Goal: Transaction & Acquisition: Purchase product/service

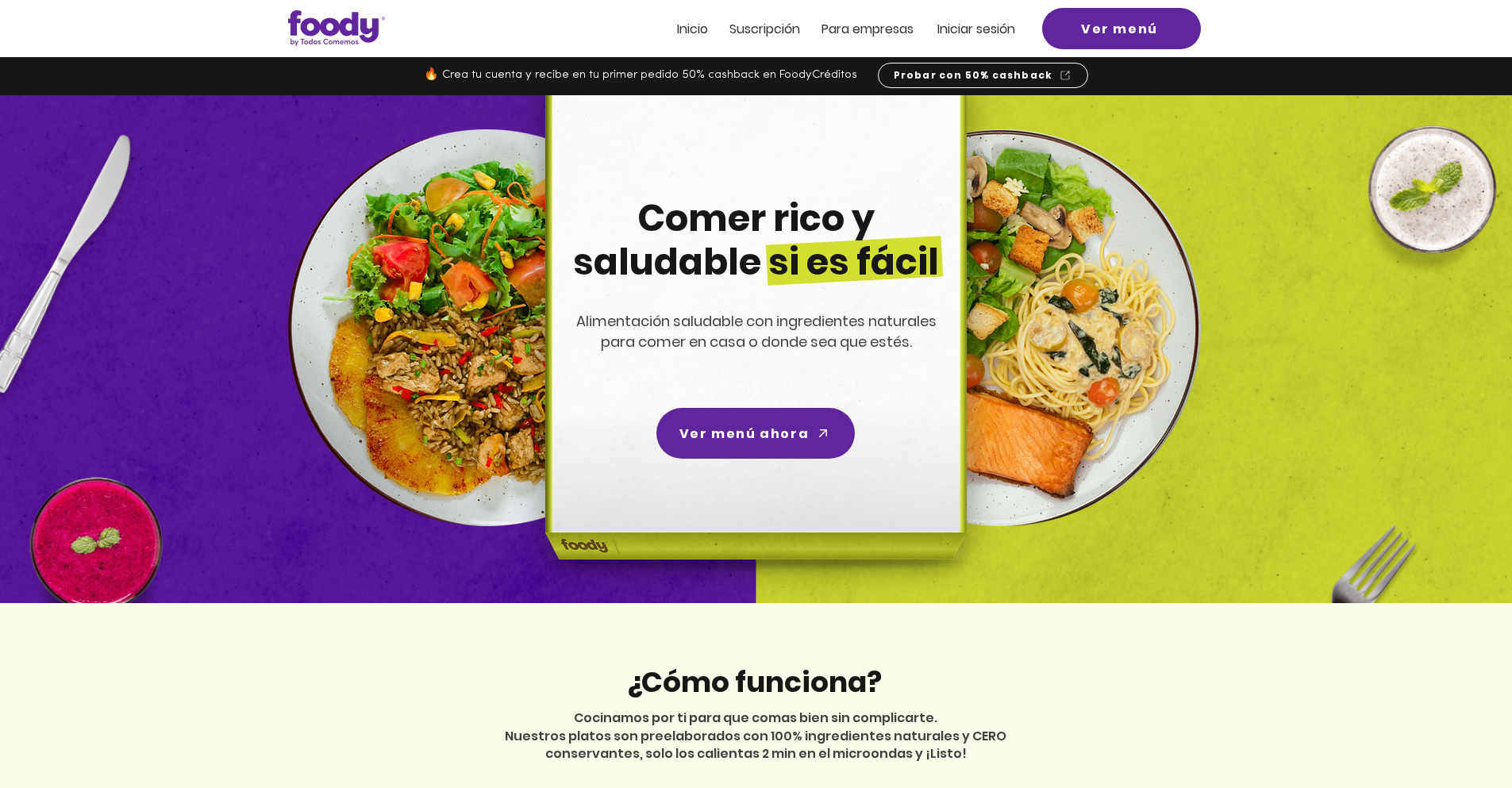
click at [987, 28] on span "Iniciar sesión" at bounding box center [976, 29] width 78 height 19
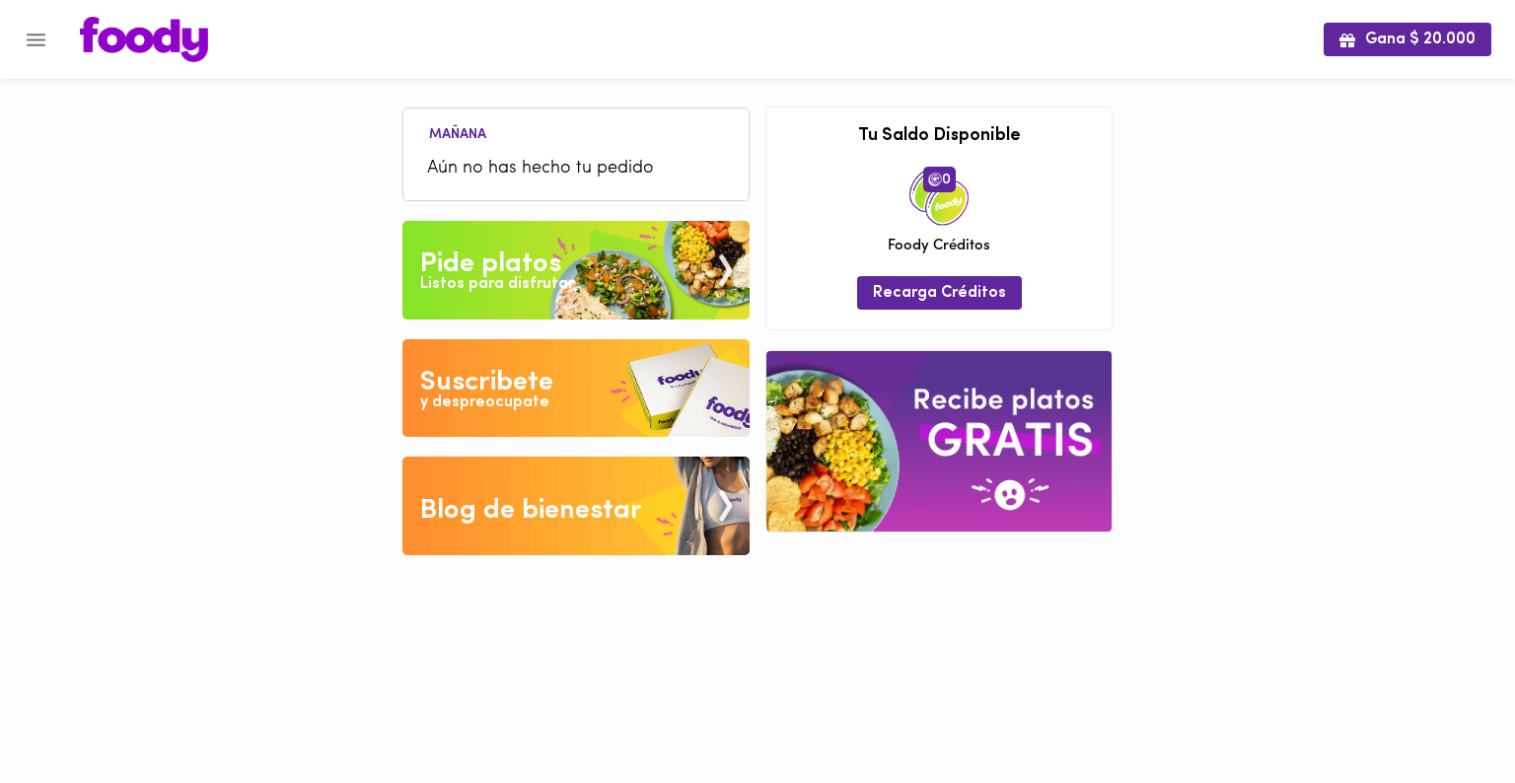
click at [511, 160] on span "Aún no has hecho tu pedido" at bounding box center [576, 169] width 298 height 27
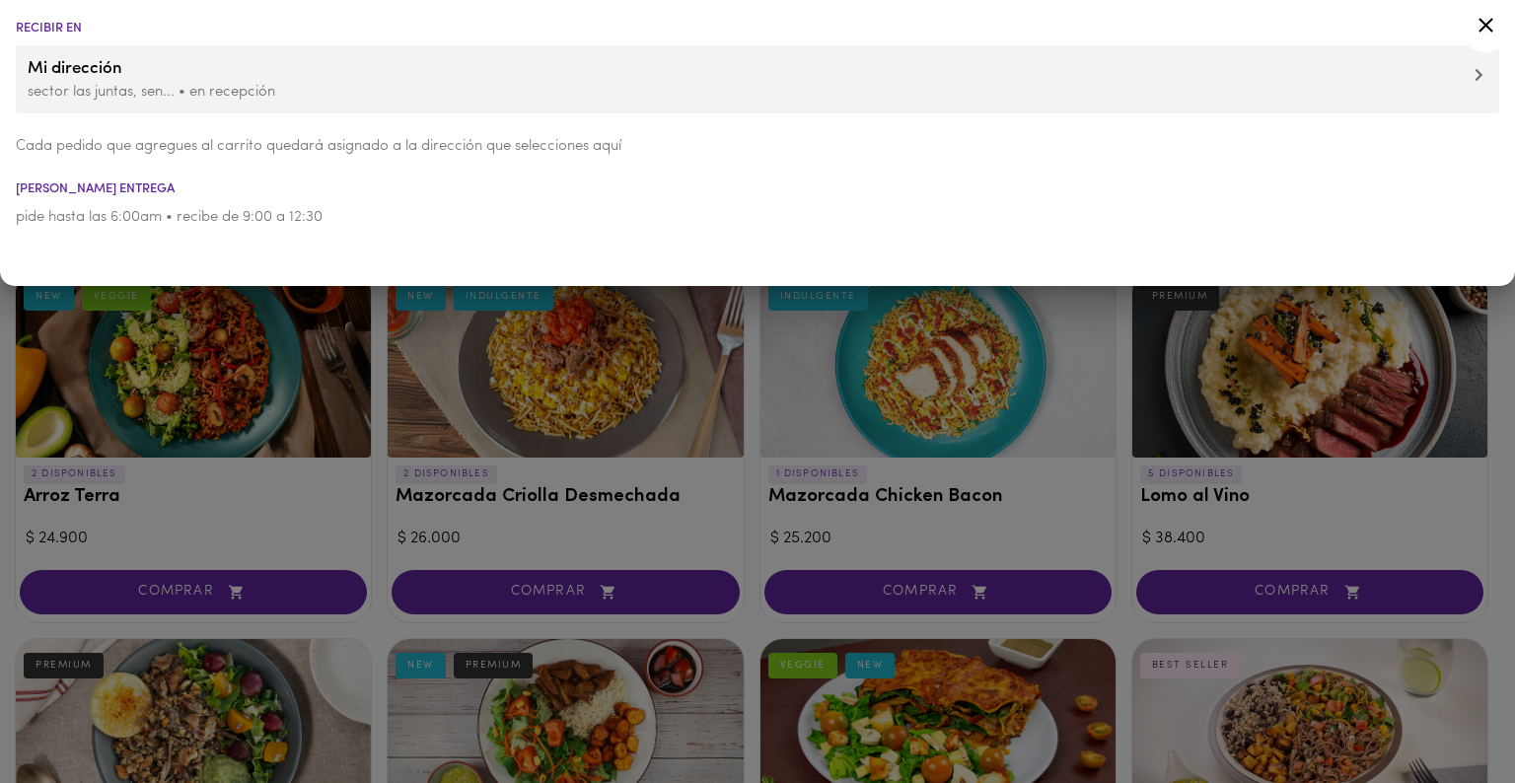
click at [1491, 27] on icon at bounding box center [1485, 25] width 25 height 25
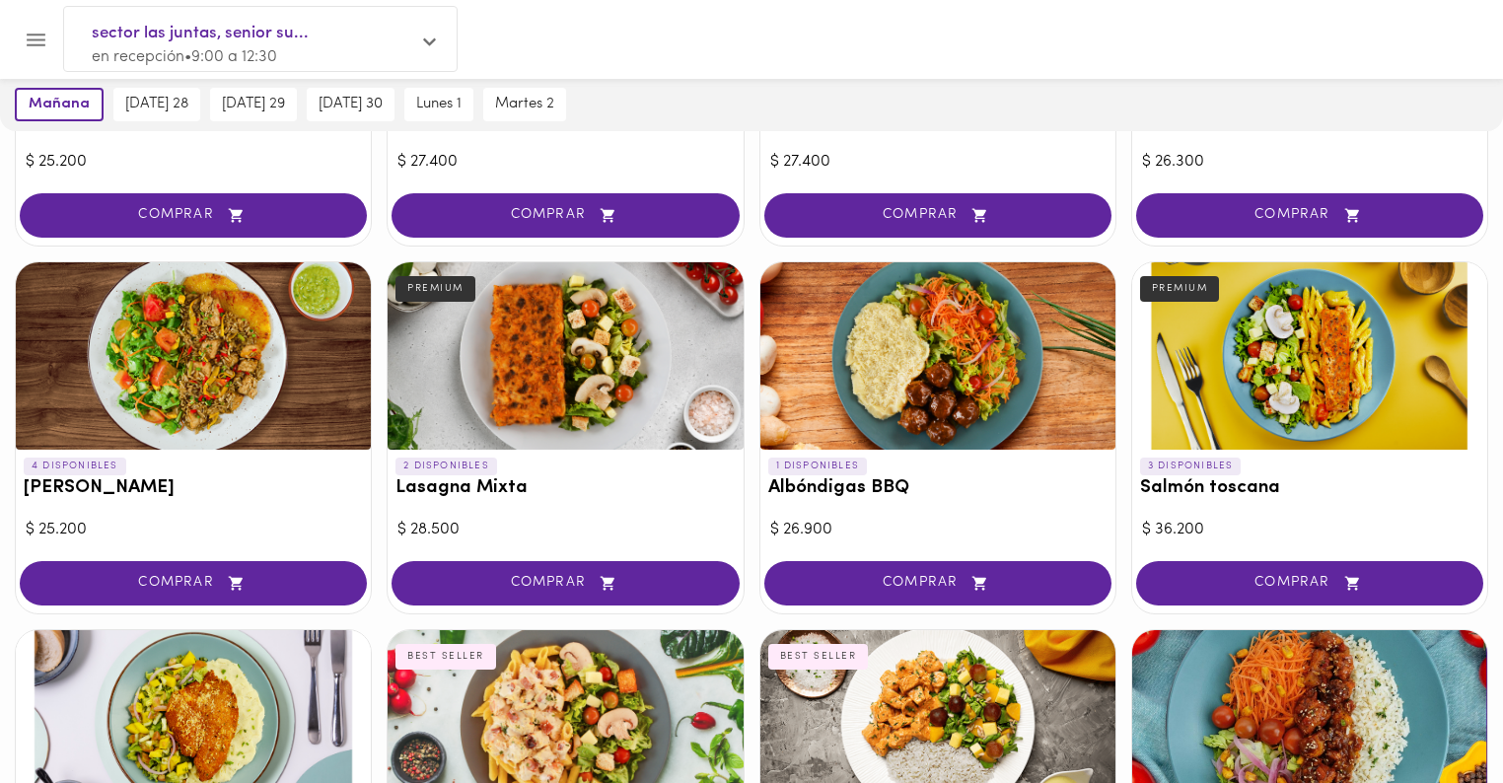
scroll to position [1105, 0]
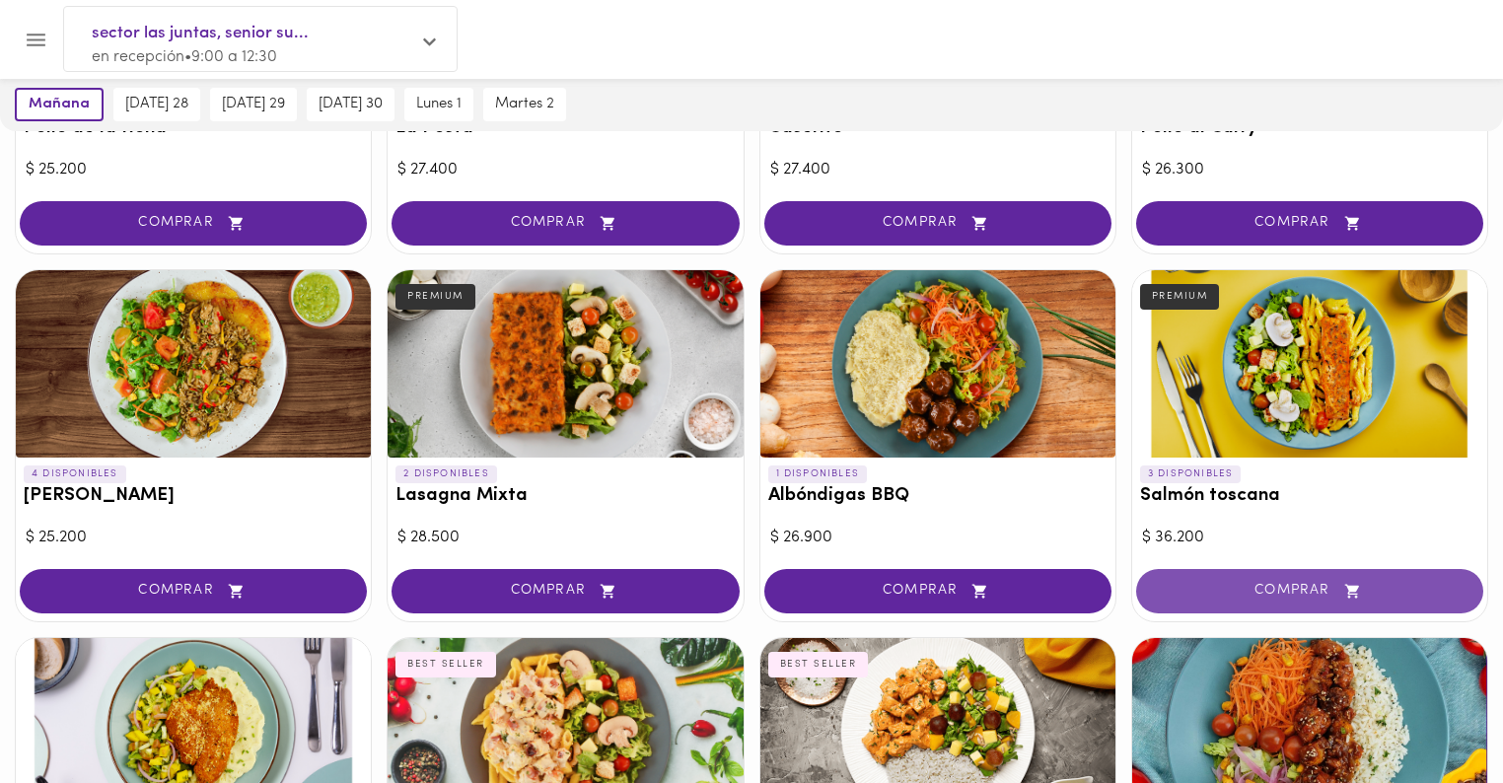
click at [1272, 590] on span "COMPRAR" at bounding box center [1310, 591] width 298 height 17
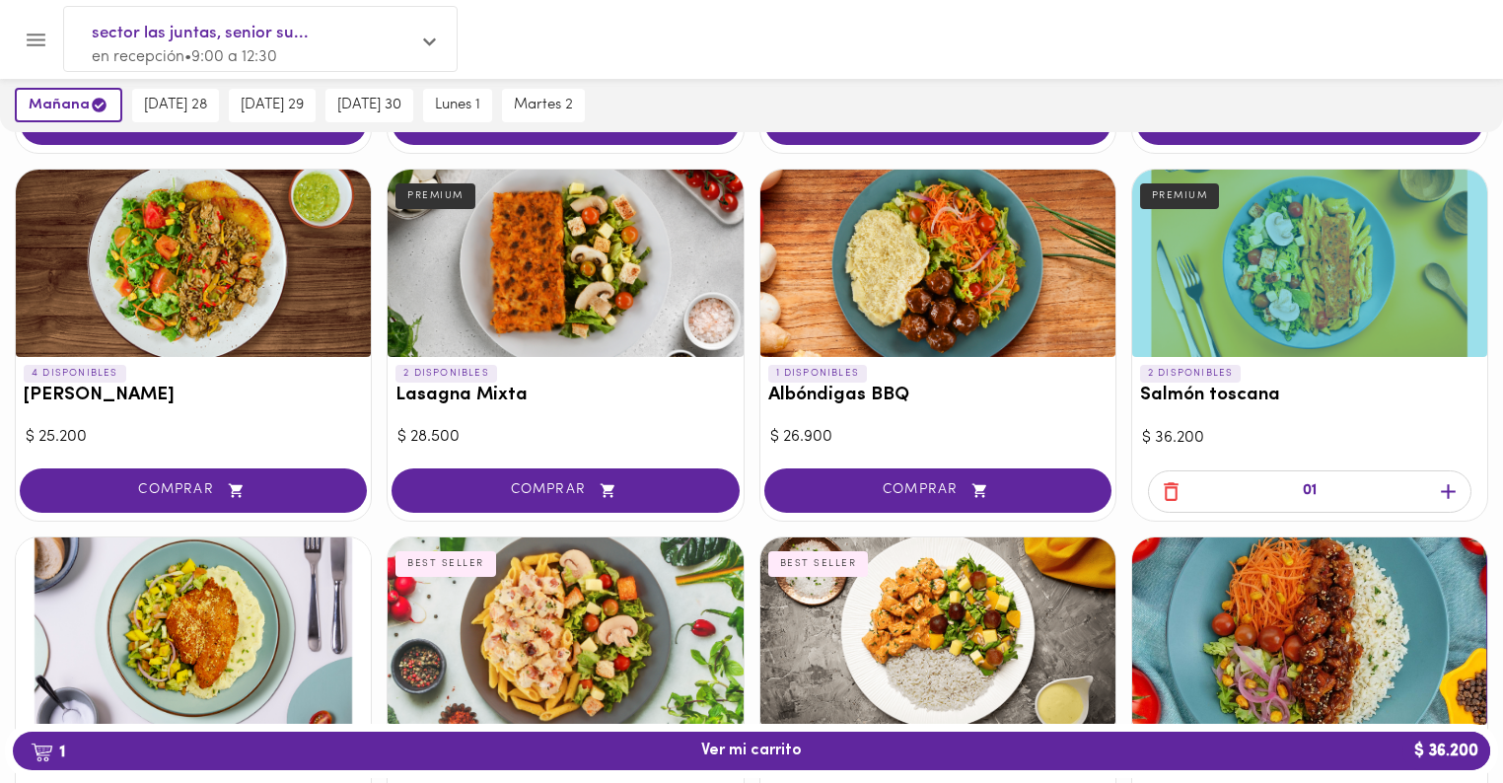
scroll to position [1183, 0]
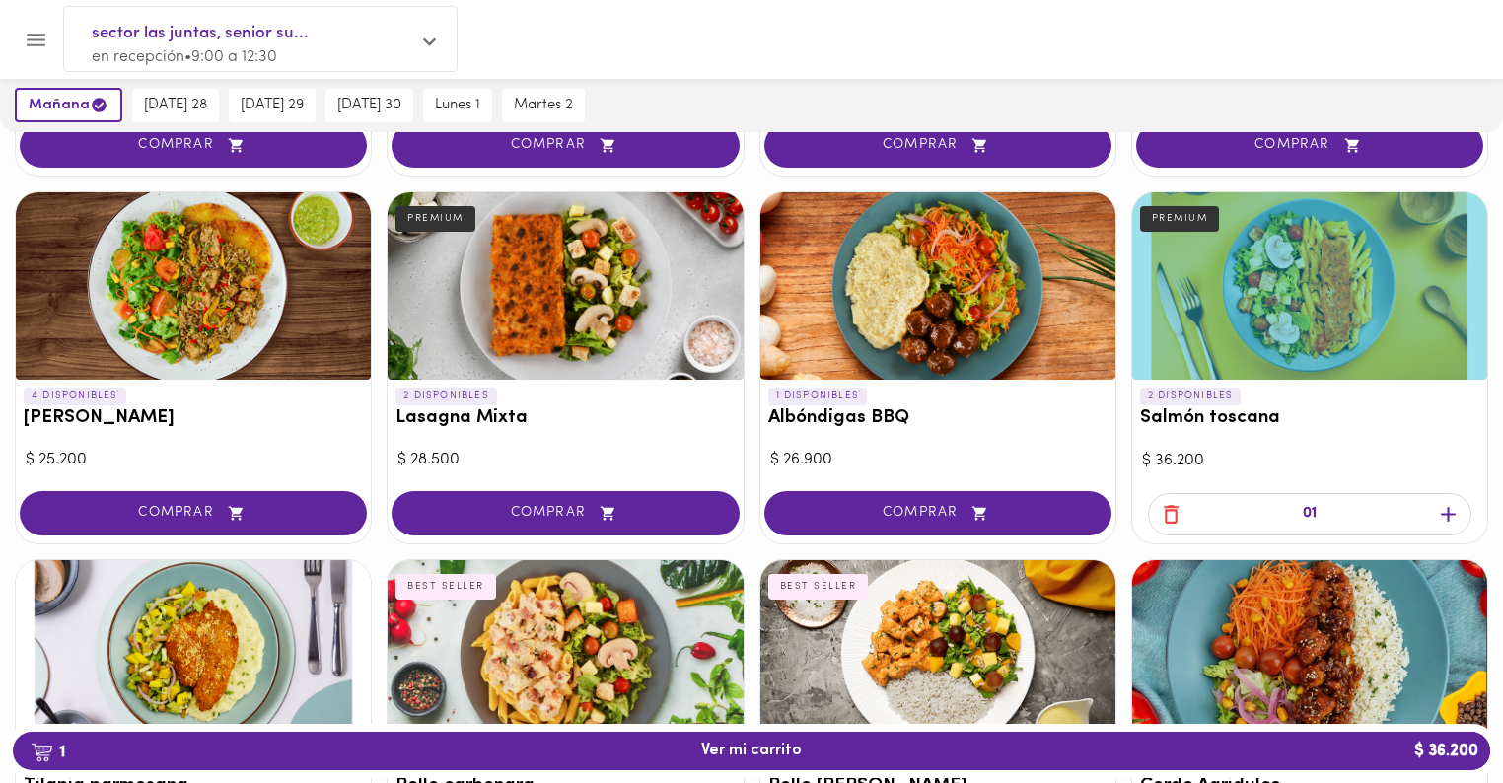
click at [563, 507] on span "COMPRAR" at bounding box center [565, 513] width 298 height 17
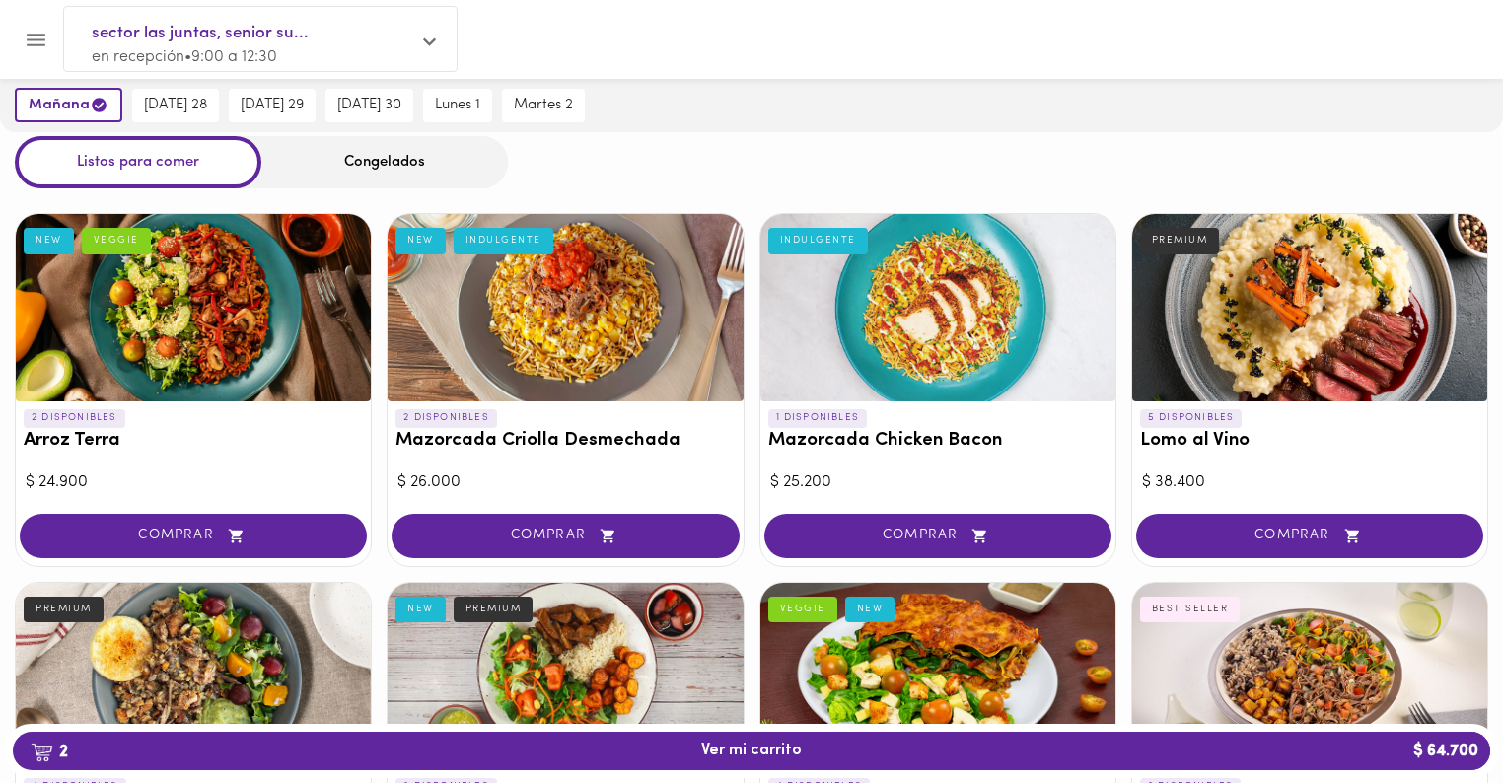
scroll to position [0, 0]
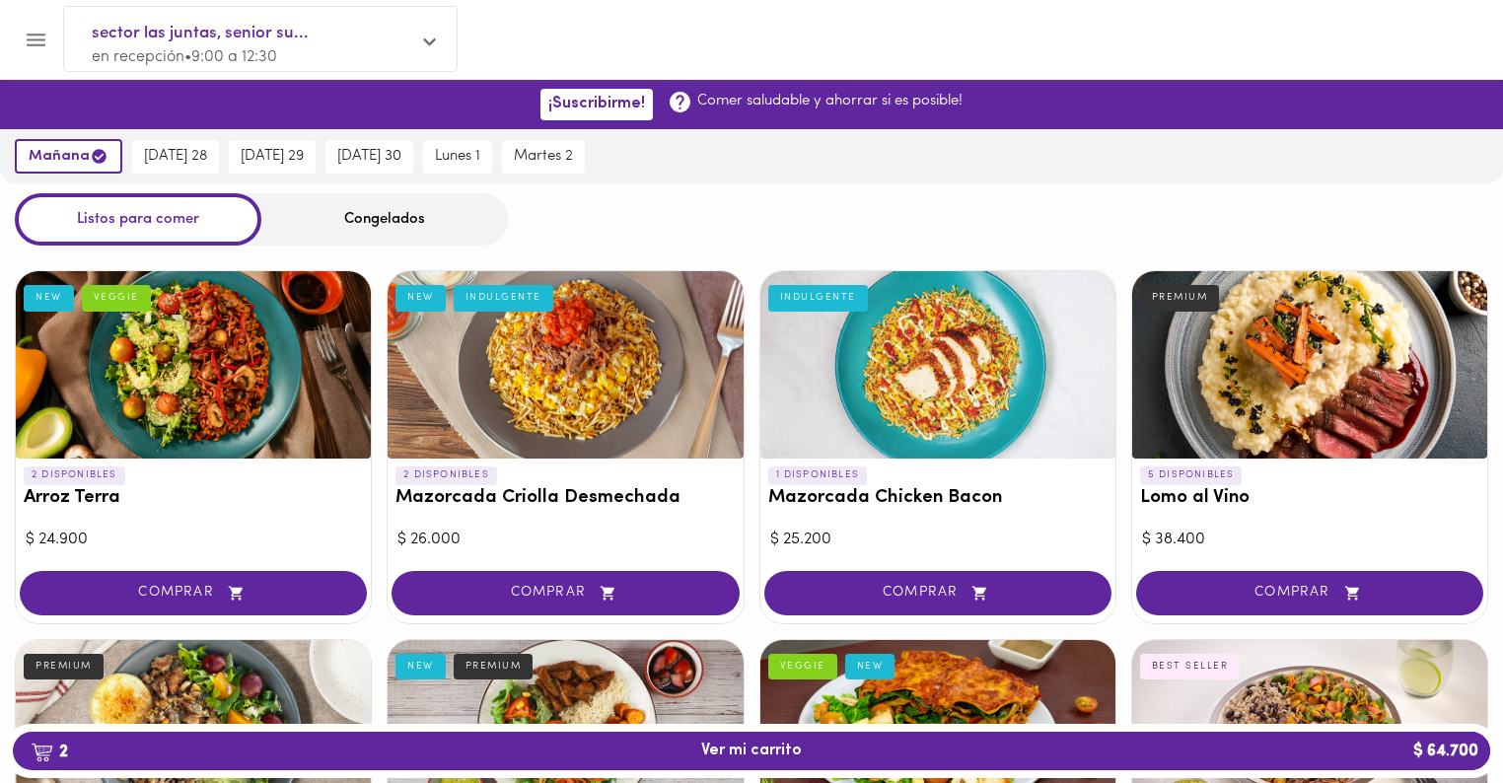
click at [360, 222] on div "Congelados" at bounding box center [384, 219] width 247 height 52
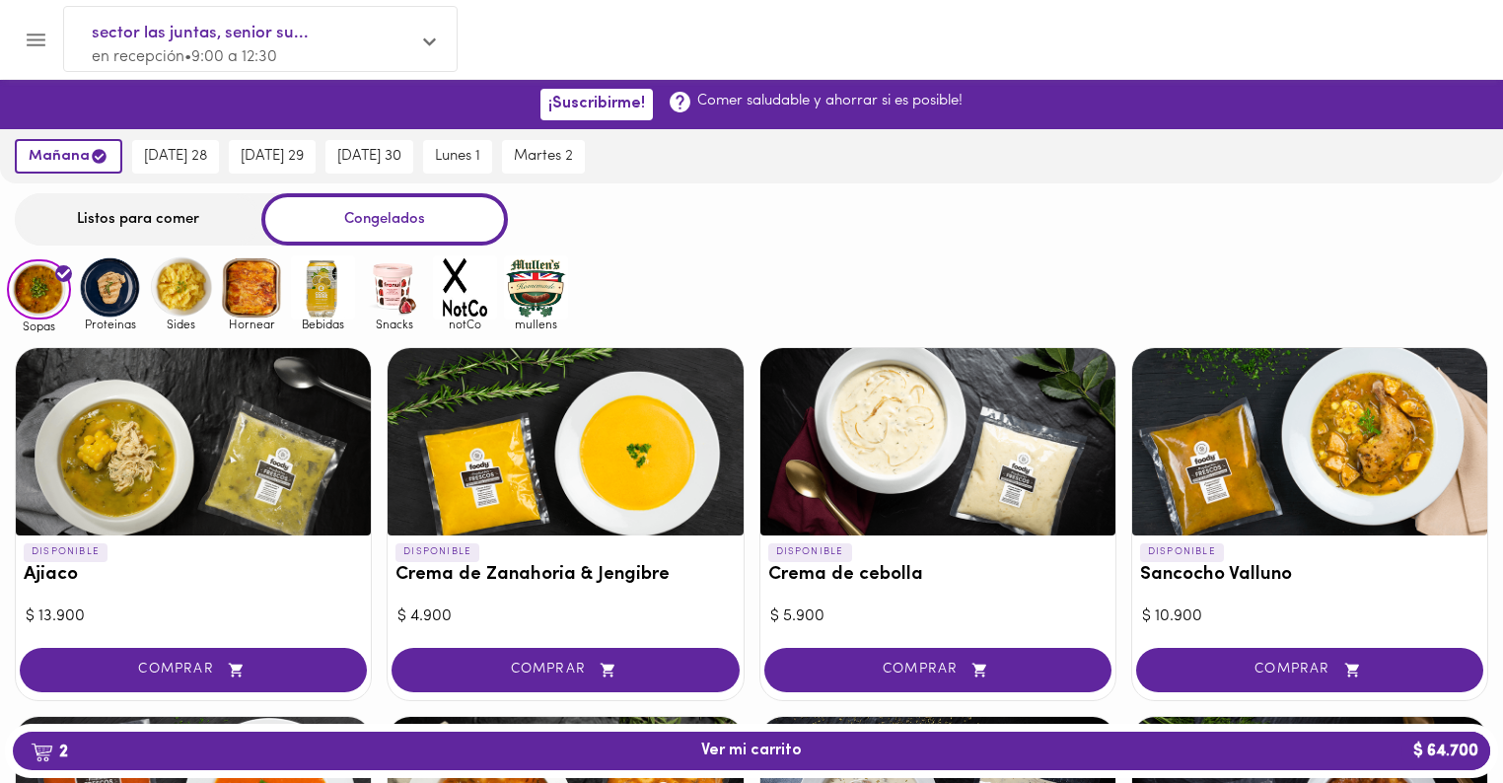
click at [108, 278] on img at bounding box center [110, 287] width 64 height 64
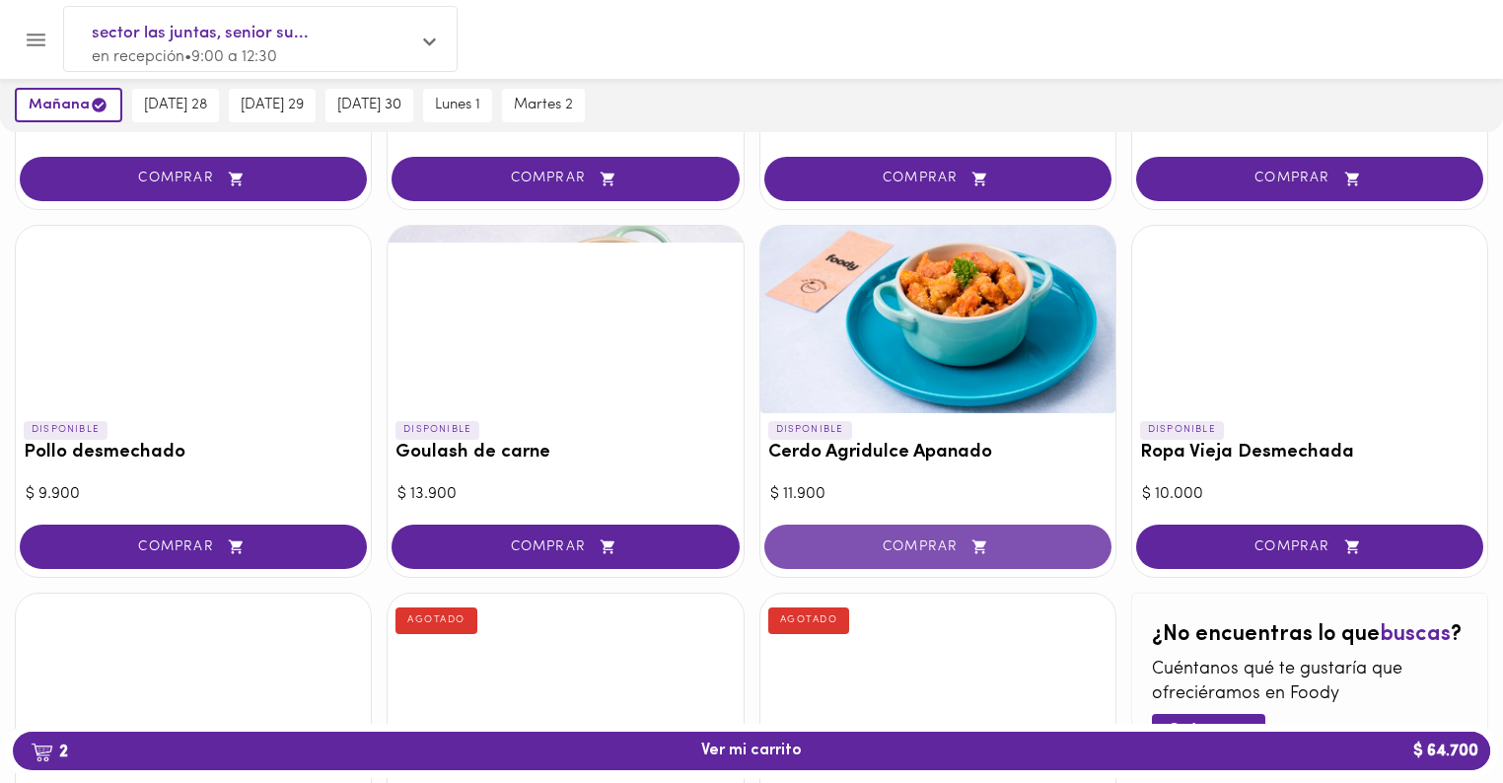
scroll to position [552, 0]
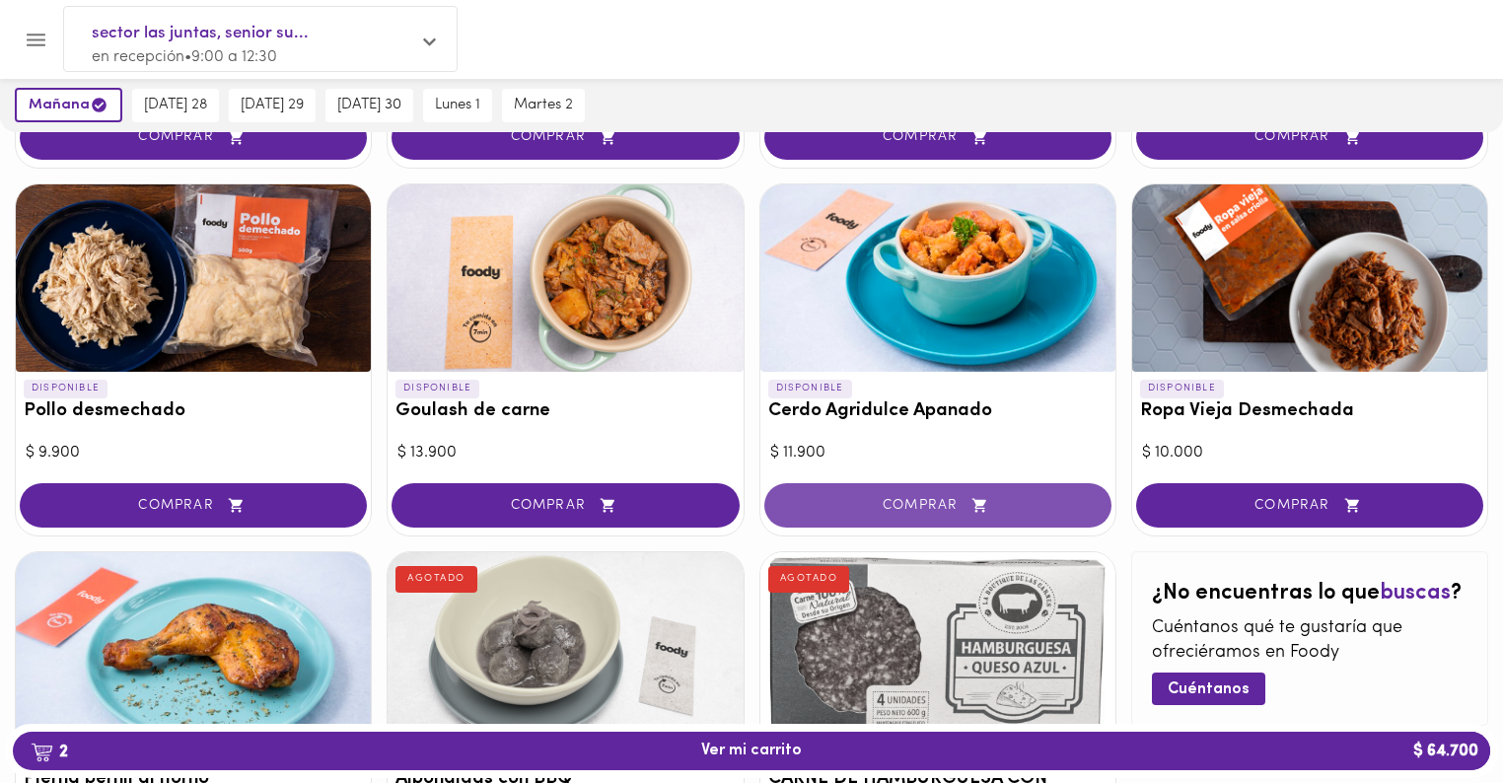
click at [927, 497] on span "COMPRAR" at bounding box center [938, 505] width 298 height 17
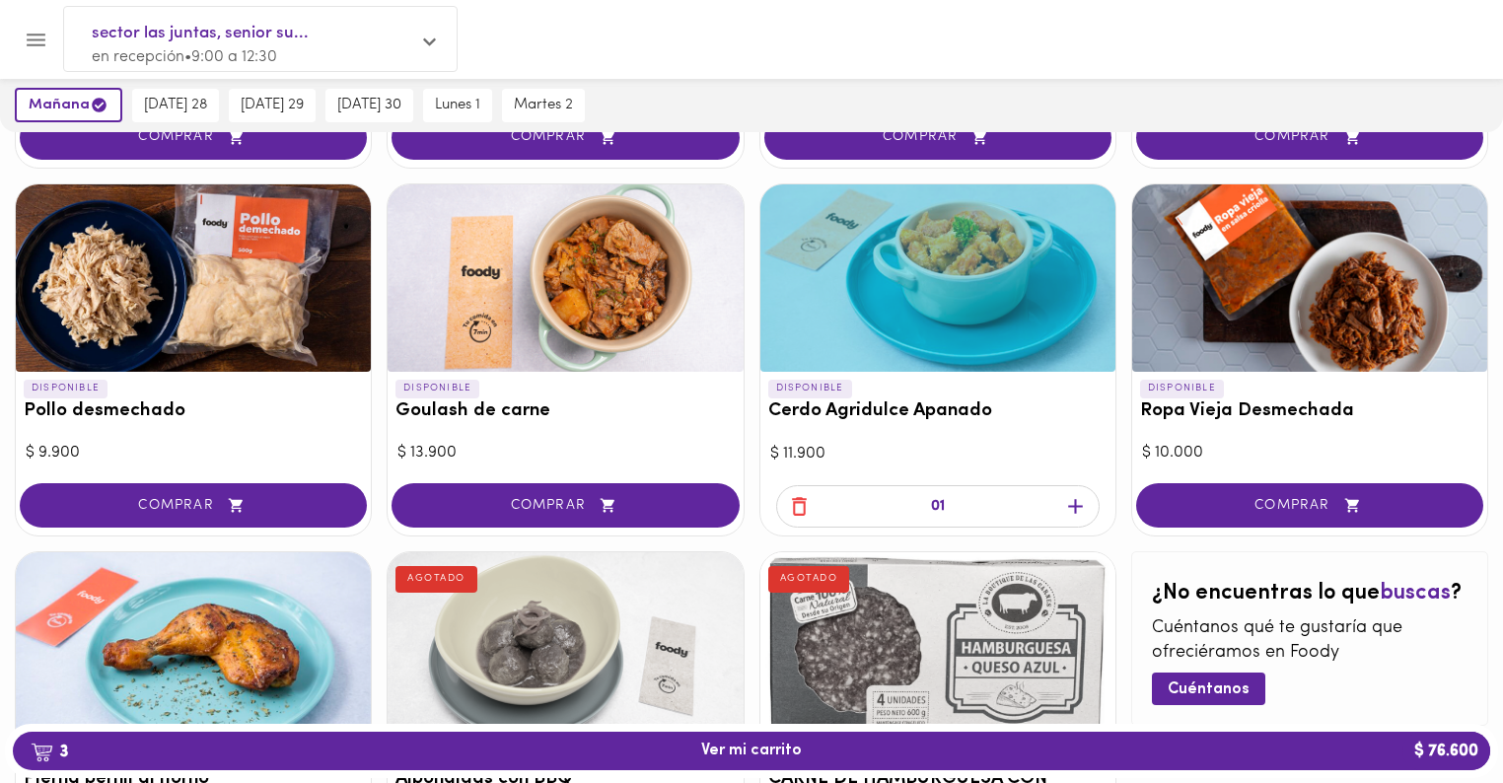
click at [1074, 501] on icon "button" at bounding box center [1075, 506] width 25 height 25
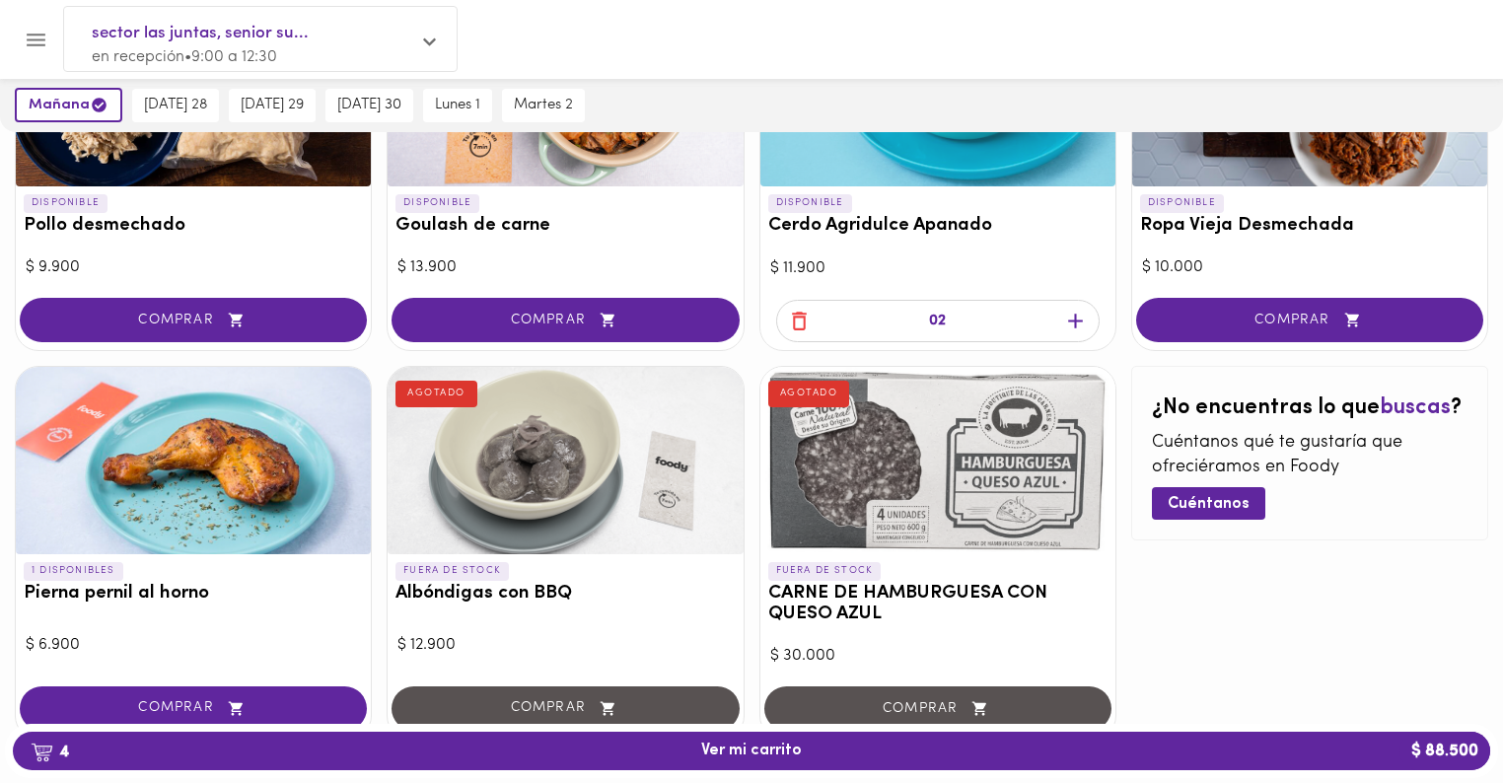
scroll to position [789, 0]
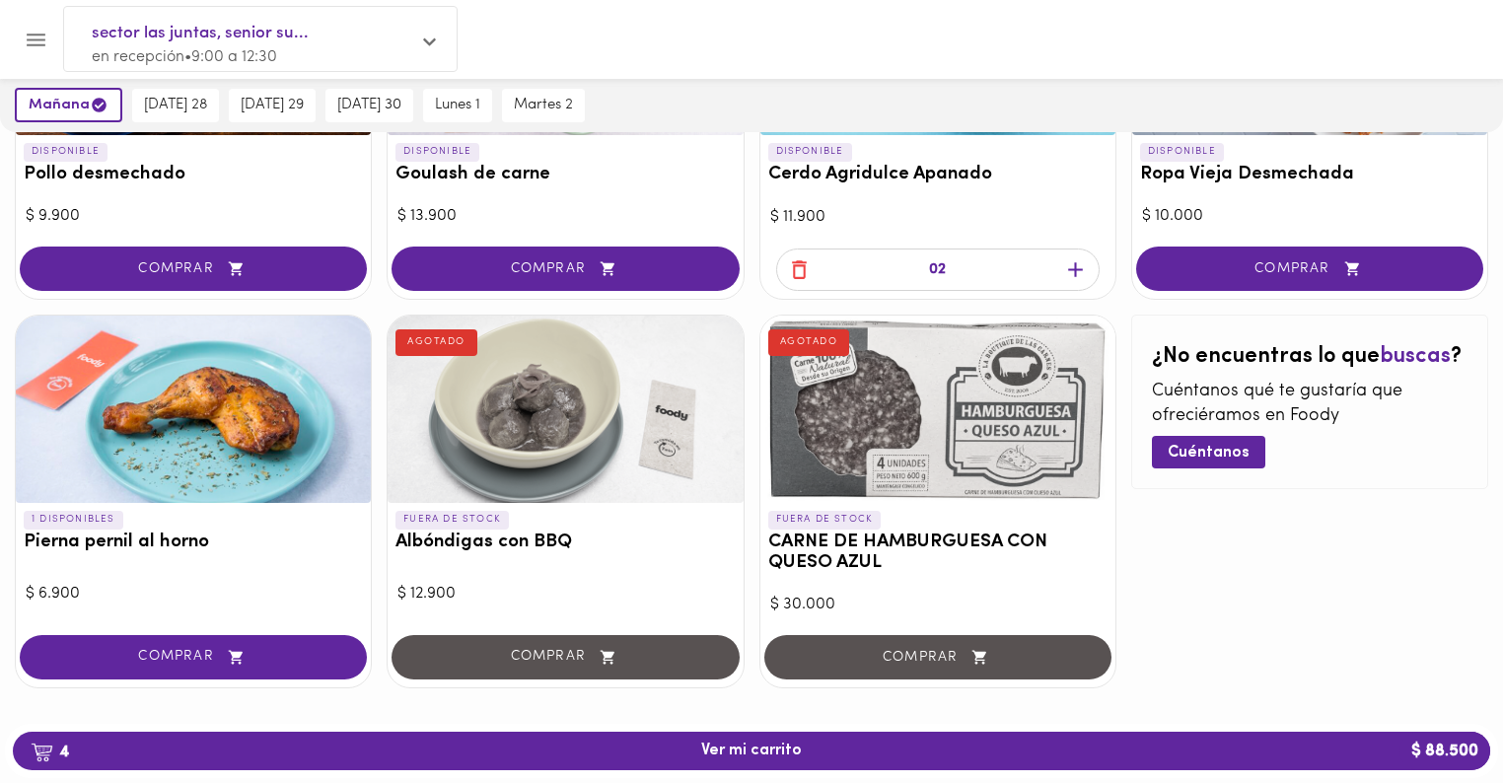
click at [151, 643] on button "COMPRAR" at bounding box center [193, 657] width 347 height 44
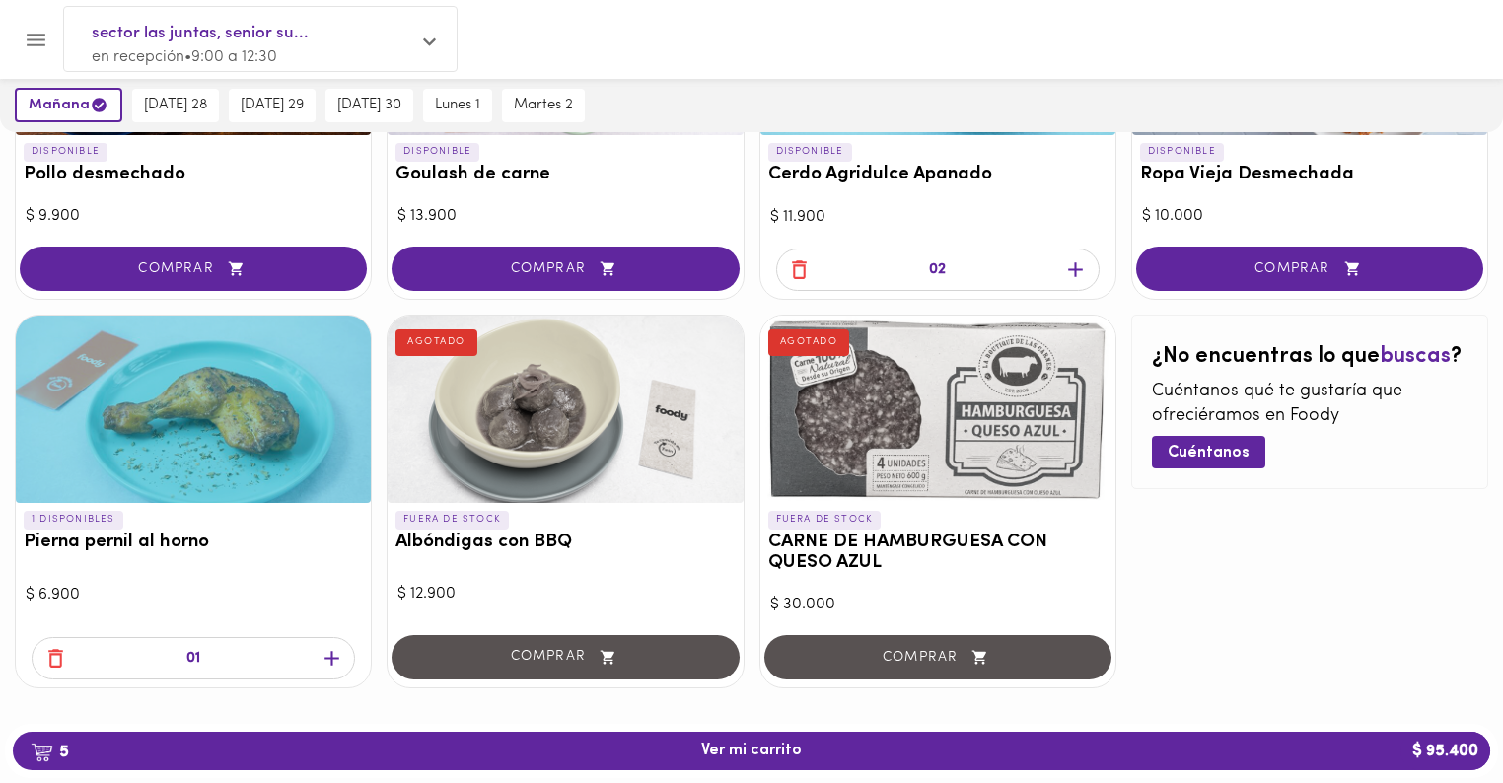
click at [331, 647] on icon "button" at bounding box center [332, 658] width 25 height 25
click at [51, 658] on icon "button" at bounding box center [55, 658] width 25 height 25
click at [51, 657] on icon "button" at bounding box center [55, 658] width 25 height 25
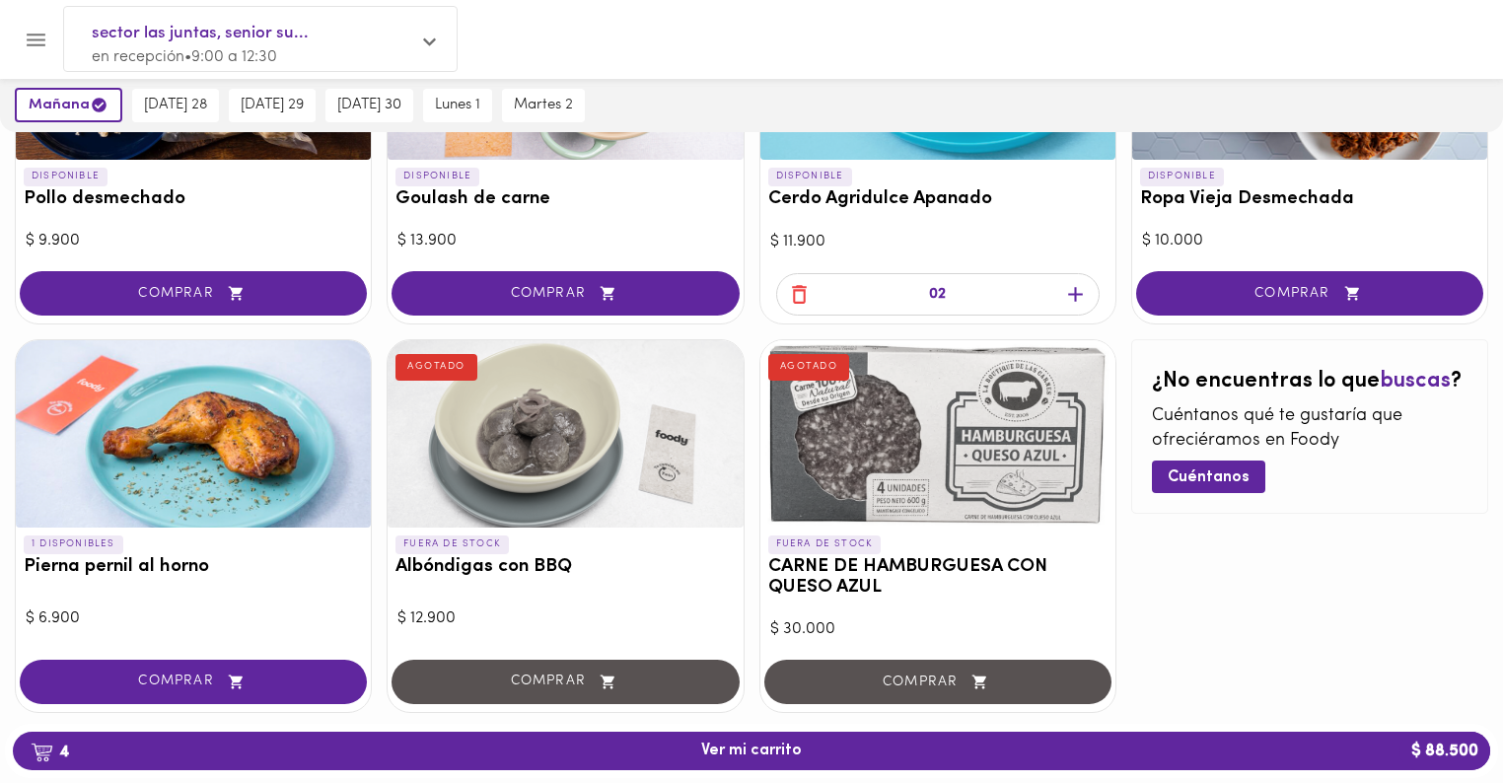
scroll to position [805, 0]
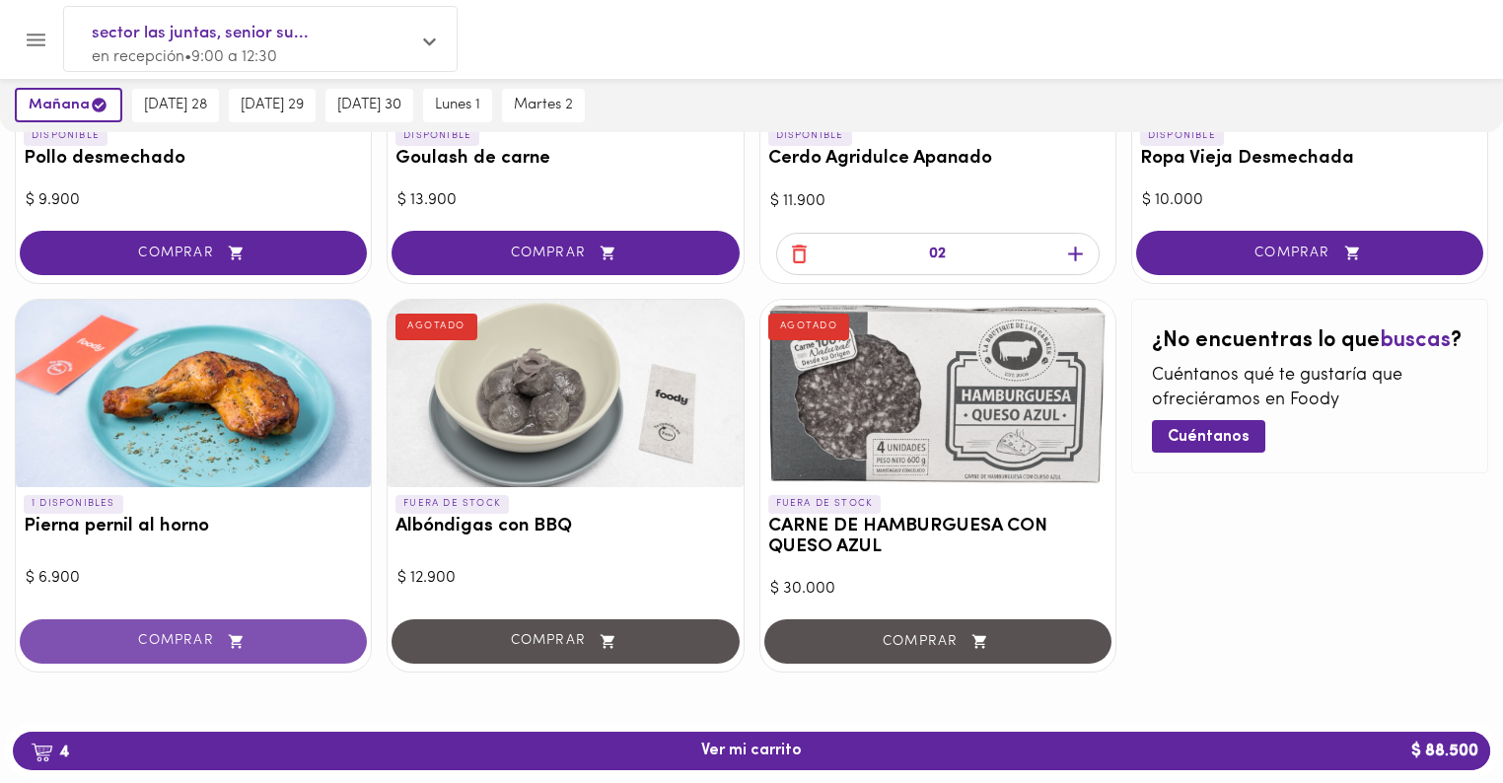
click at [201, 639] on span "COMPRAR" at bounding box center [193, 641] width 298 height 17
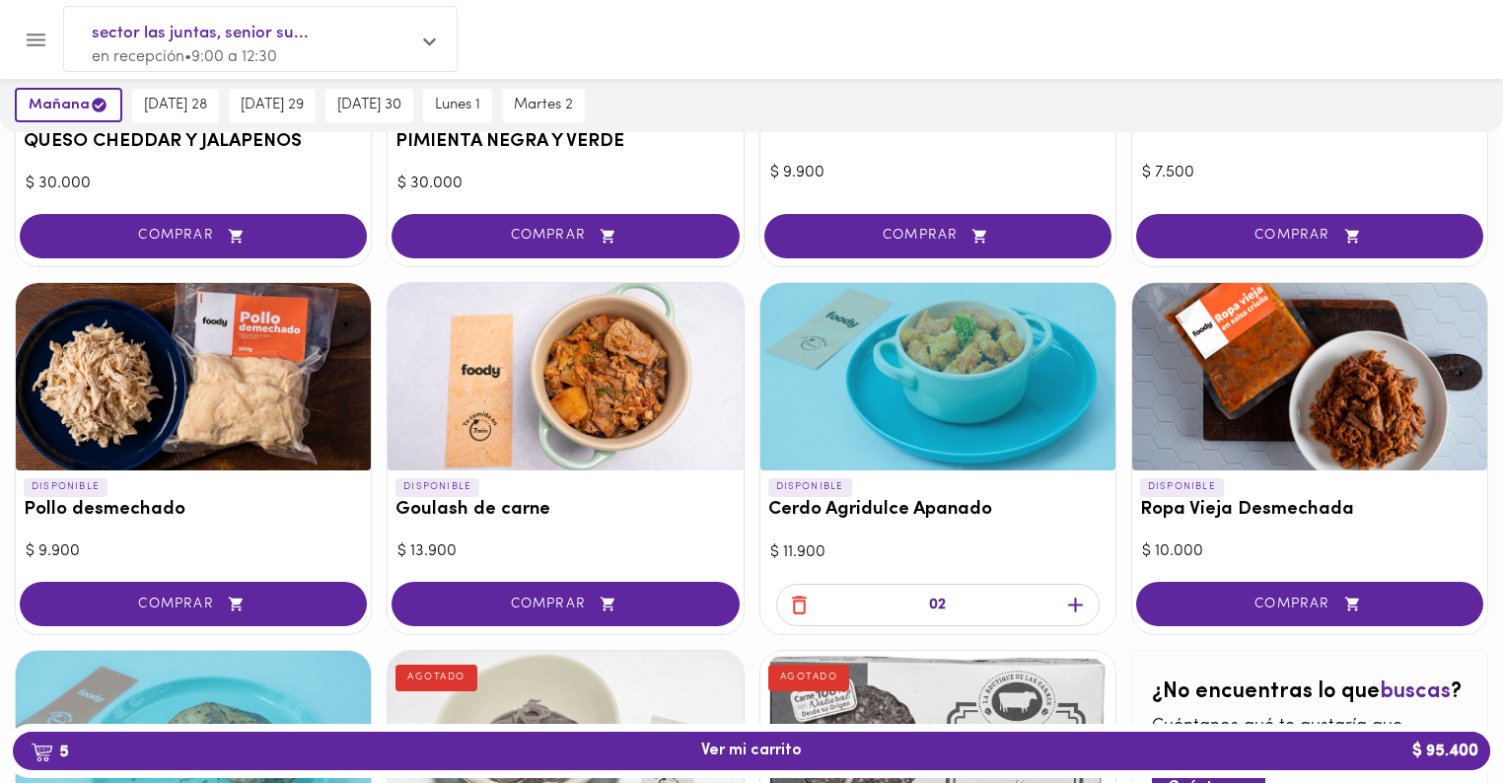
scroll to position [489, 0]
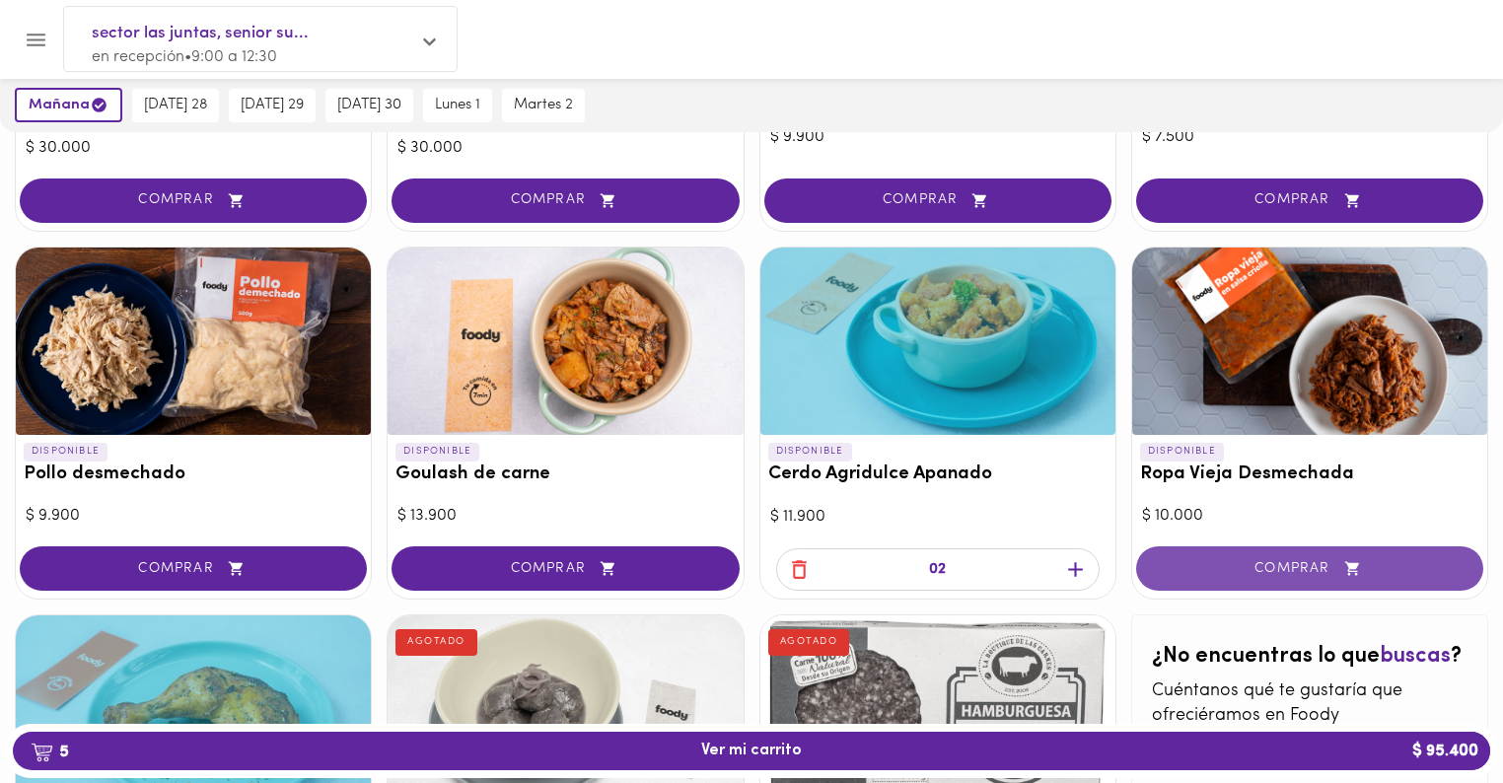
click at [1320, 573] on span "COMPRAR" at bounding box center [1310, 568] width 298 height 17
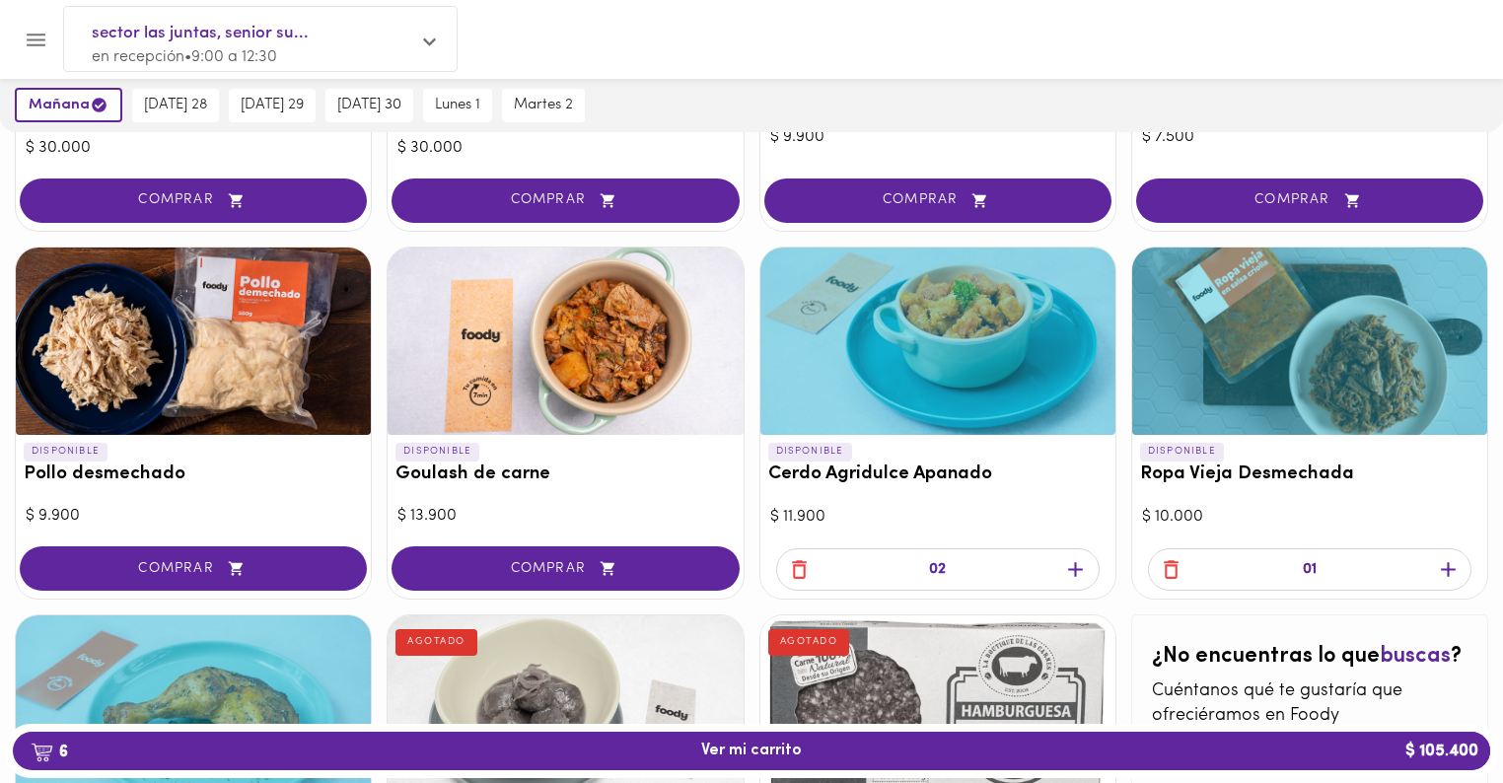
click at [1443, 560] on icon "button" at bounding box center [1448, 569] width 25 height 25
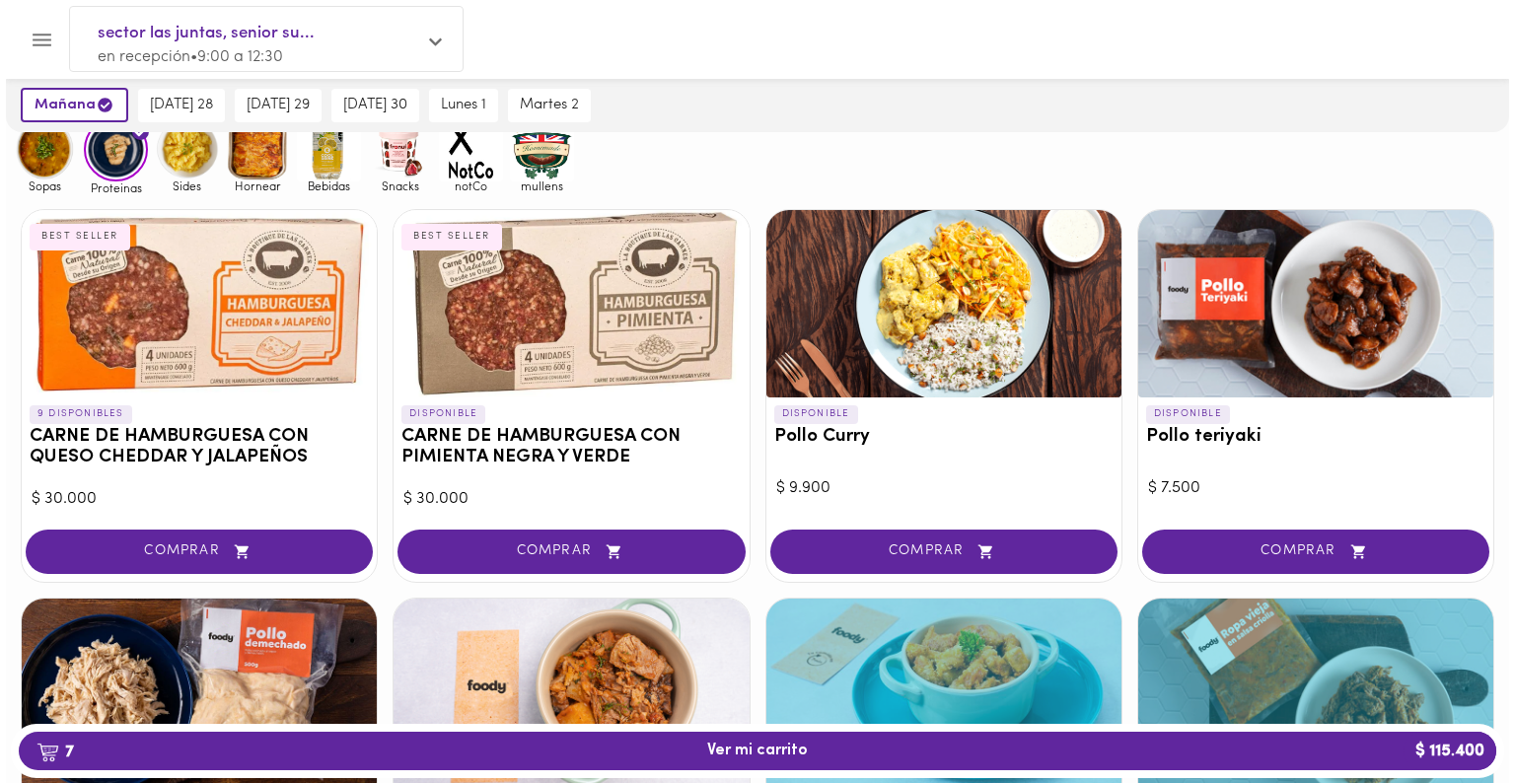
scroll to position [0, 0]
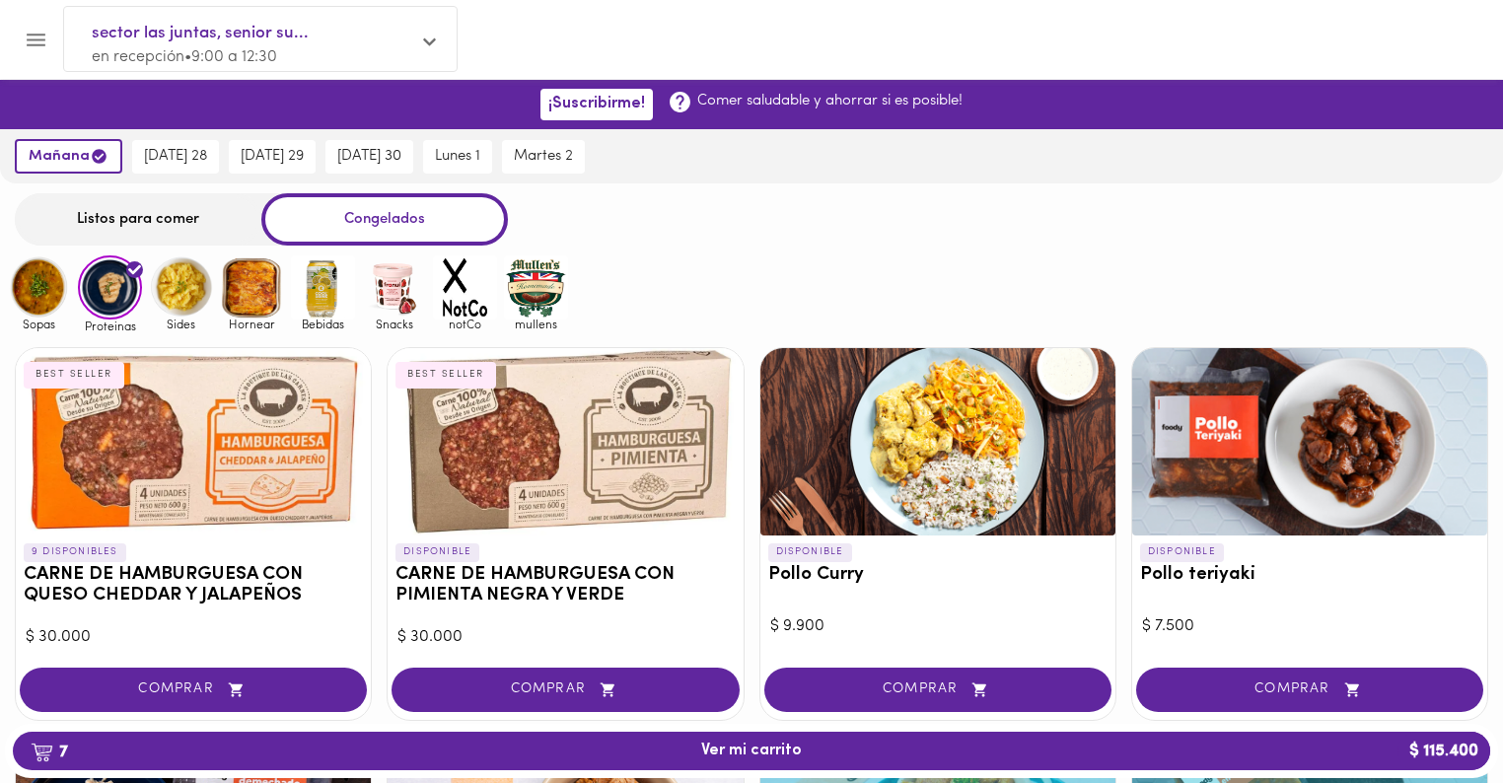
click at [166, 288] on img at bounding box center [181, 287] width 64 height 64
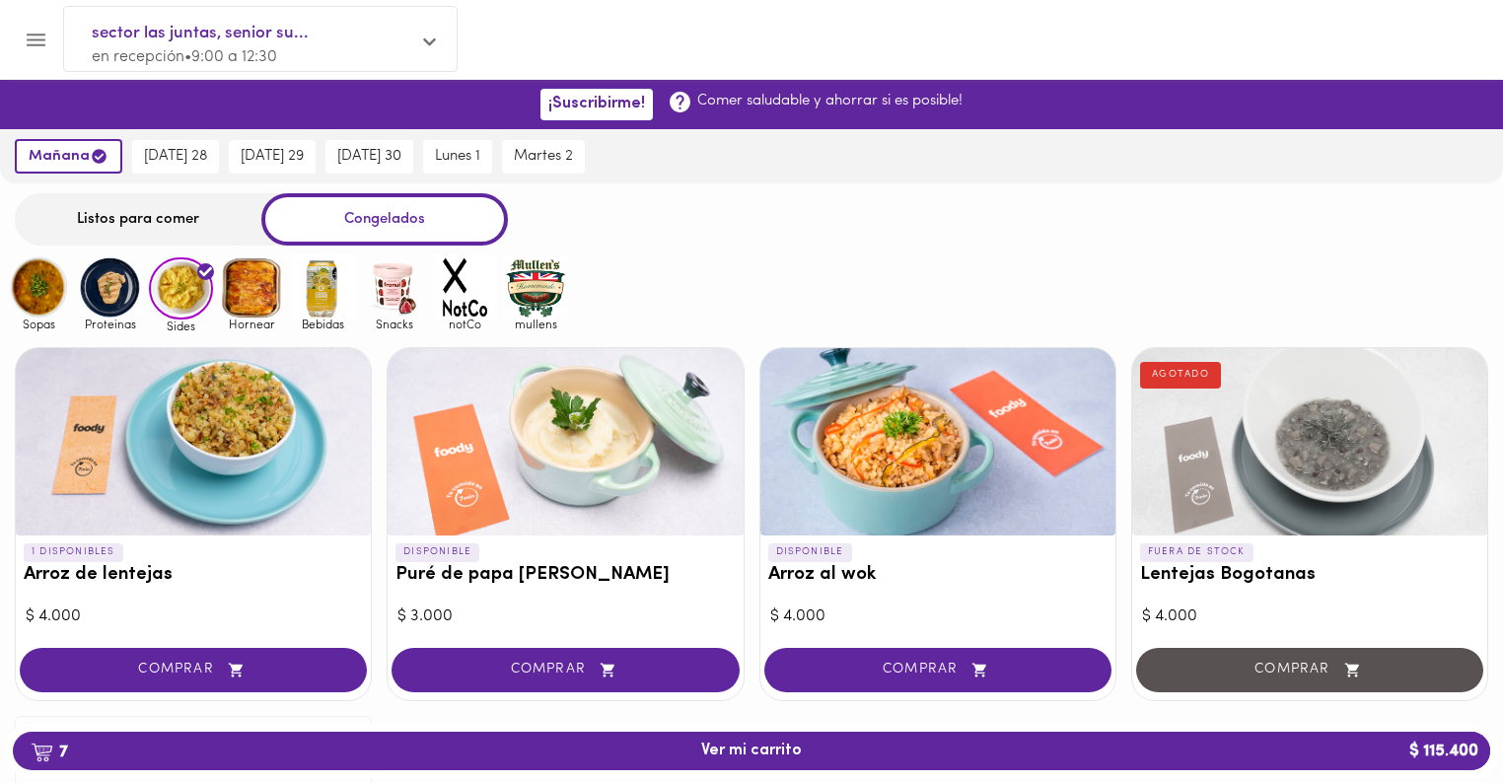
click at [154, 667] on span "COMPRAR" at bounding box center [193, 670] width 298 height 17
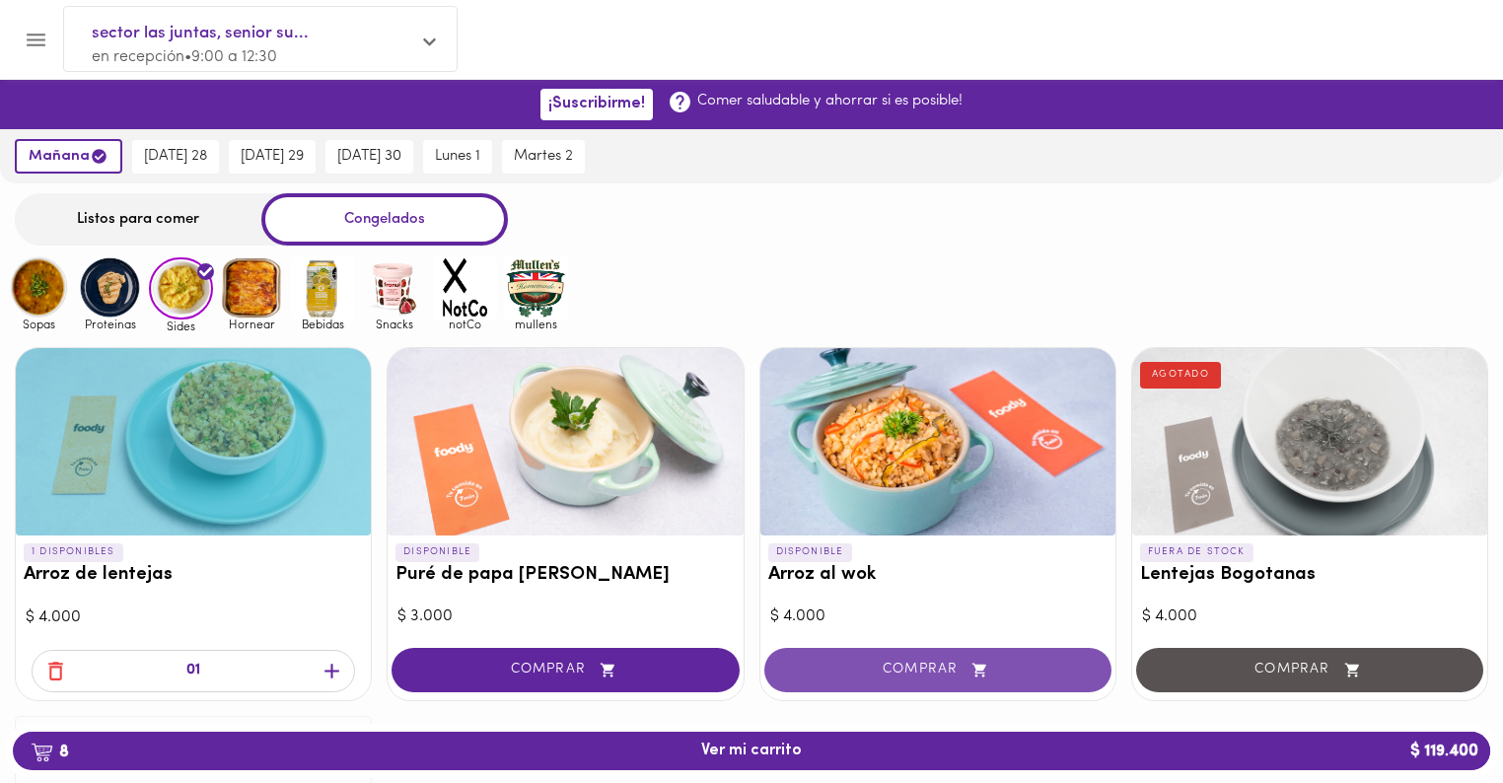
click at [921, 670] on span "COMPRAR" at bounding box center [938, 670] width 298 height 17
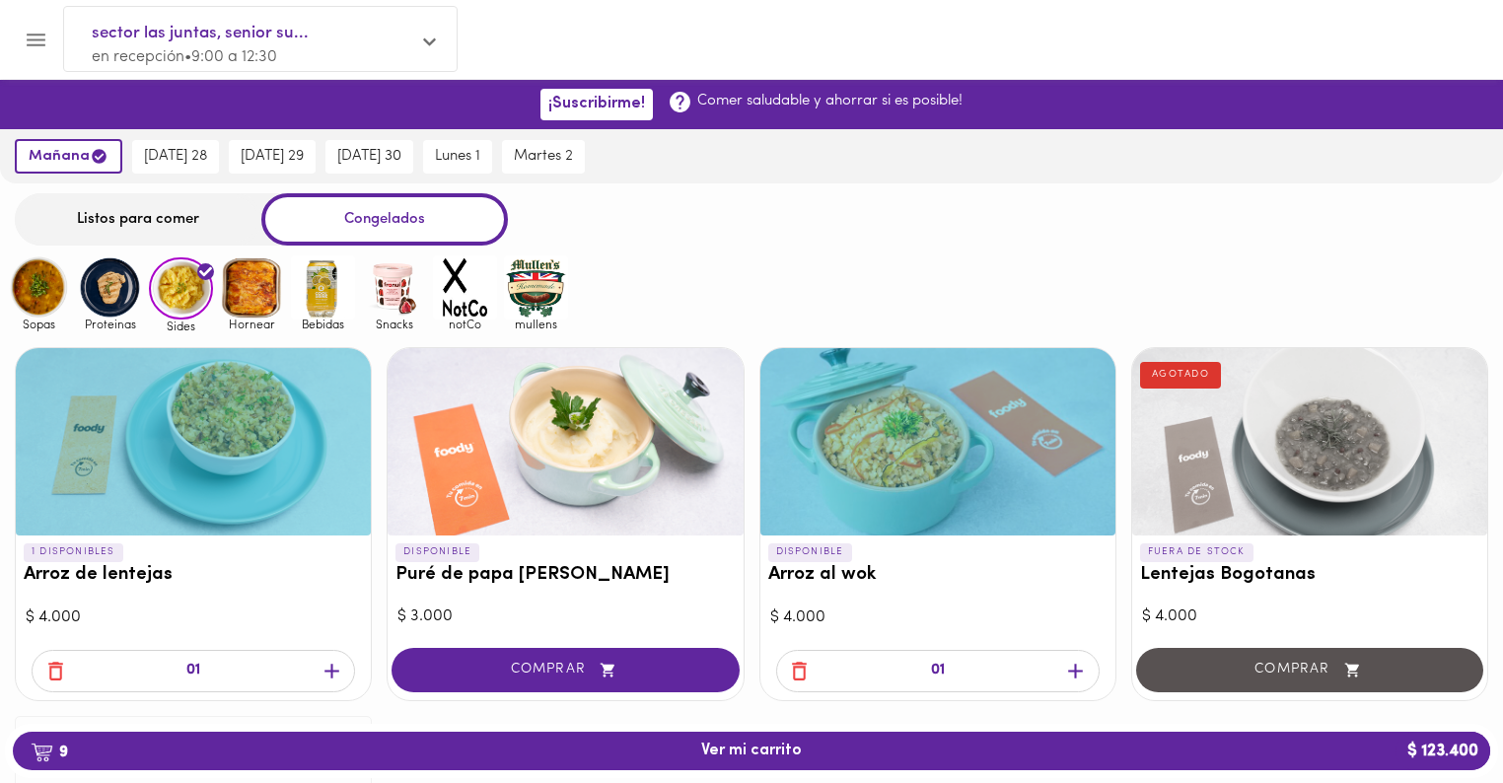
click at [1080, 664] on icon "button" at bounding box center [1075, 671] width 25 height 25
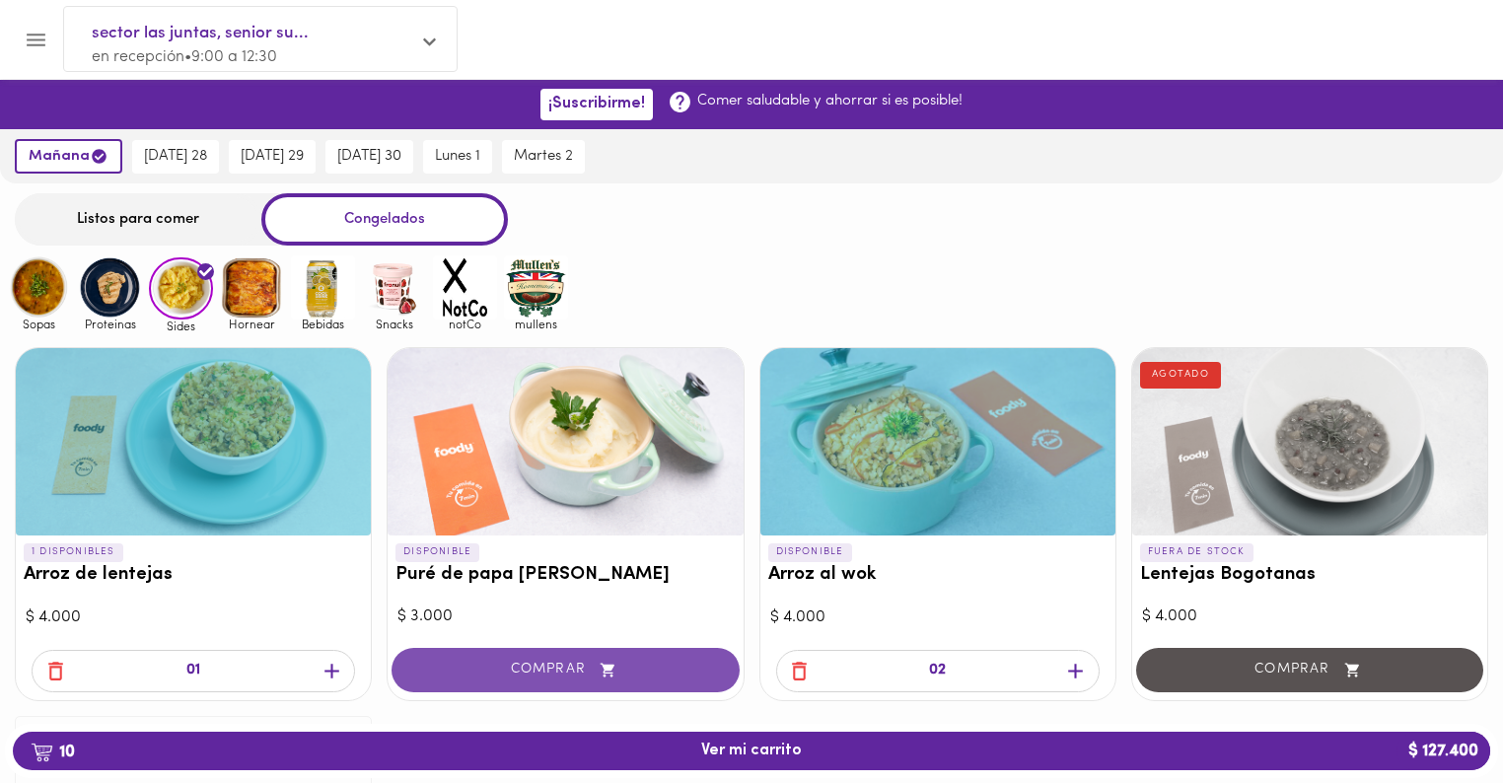
click at [584, 662] on span "COMPRAR" at bounding box center [565, 670] width 298 height 17
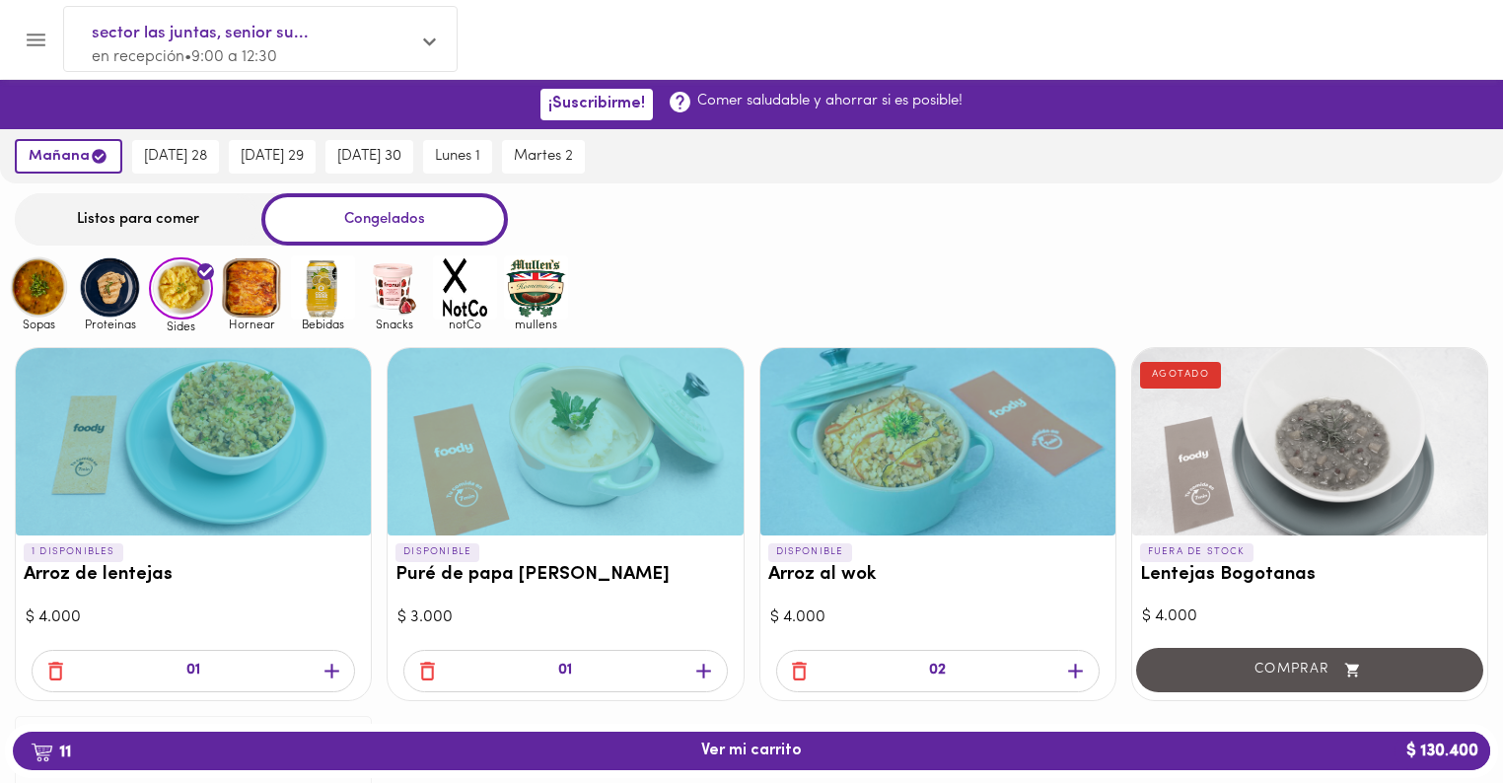
click at [702, 670] on icon "button" at bounding box center [703, 671] width 15 height 15
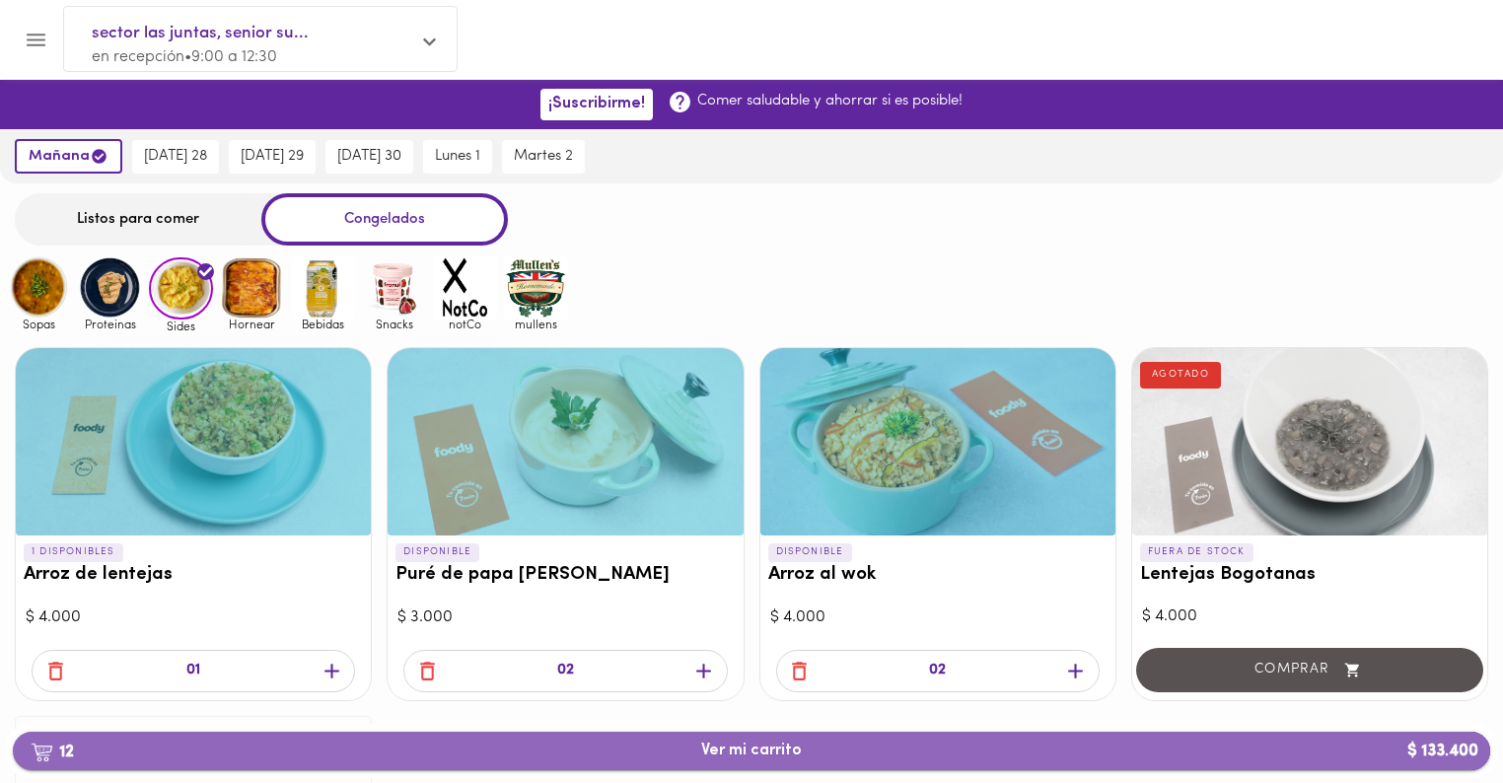
click at [724, 750] on span "12 Ver mi carrito $ 133.400" at bounding box center [751, 751] width 101 height 19
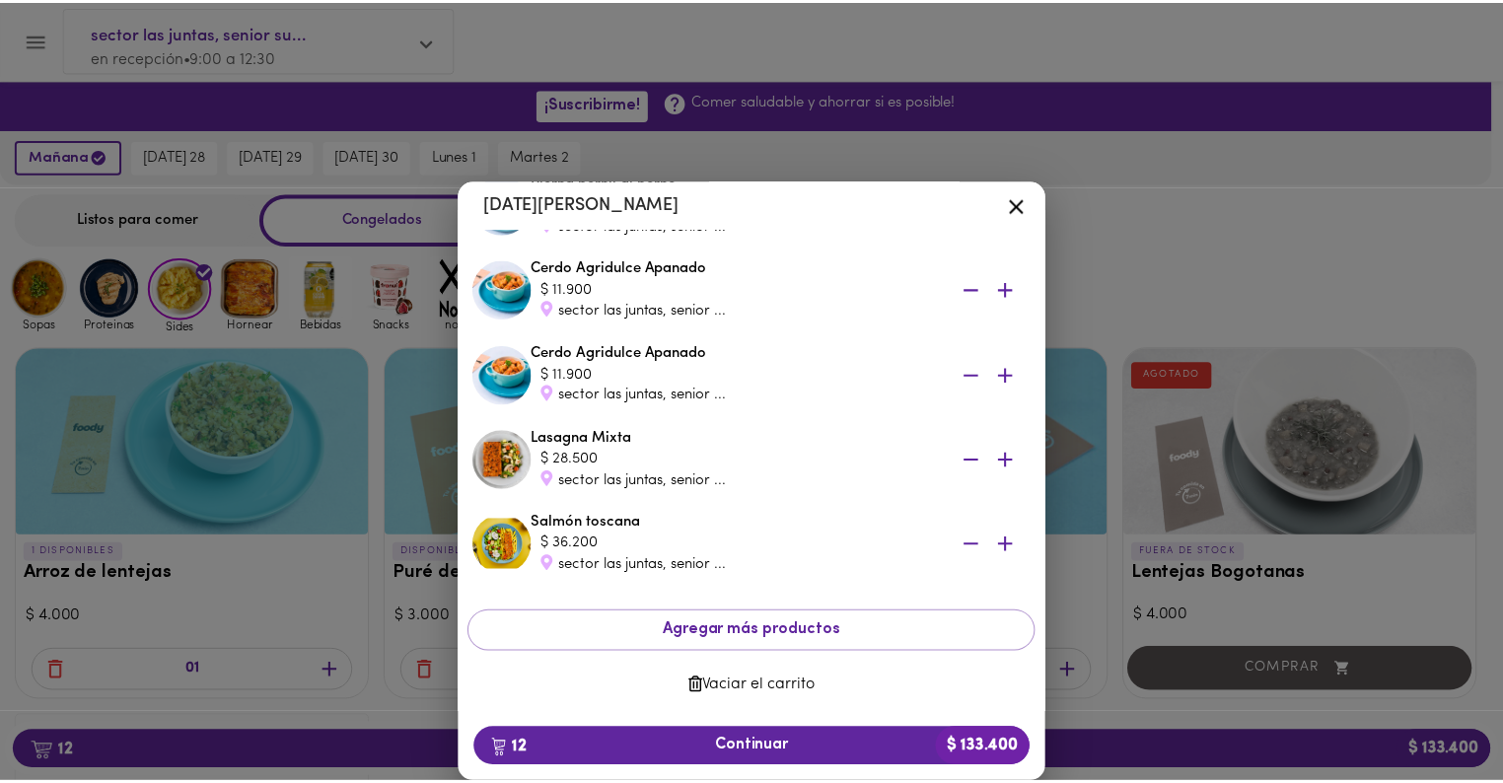
scroll to position [734, 0]
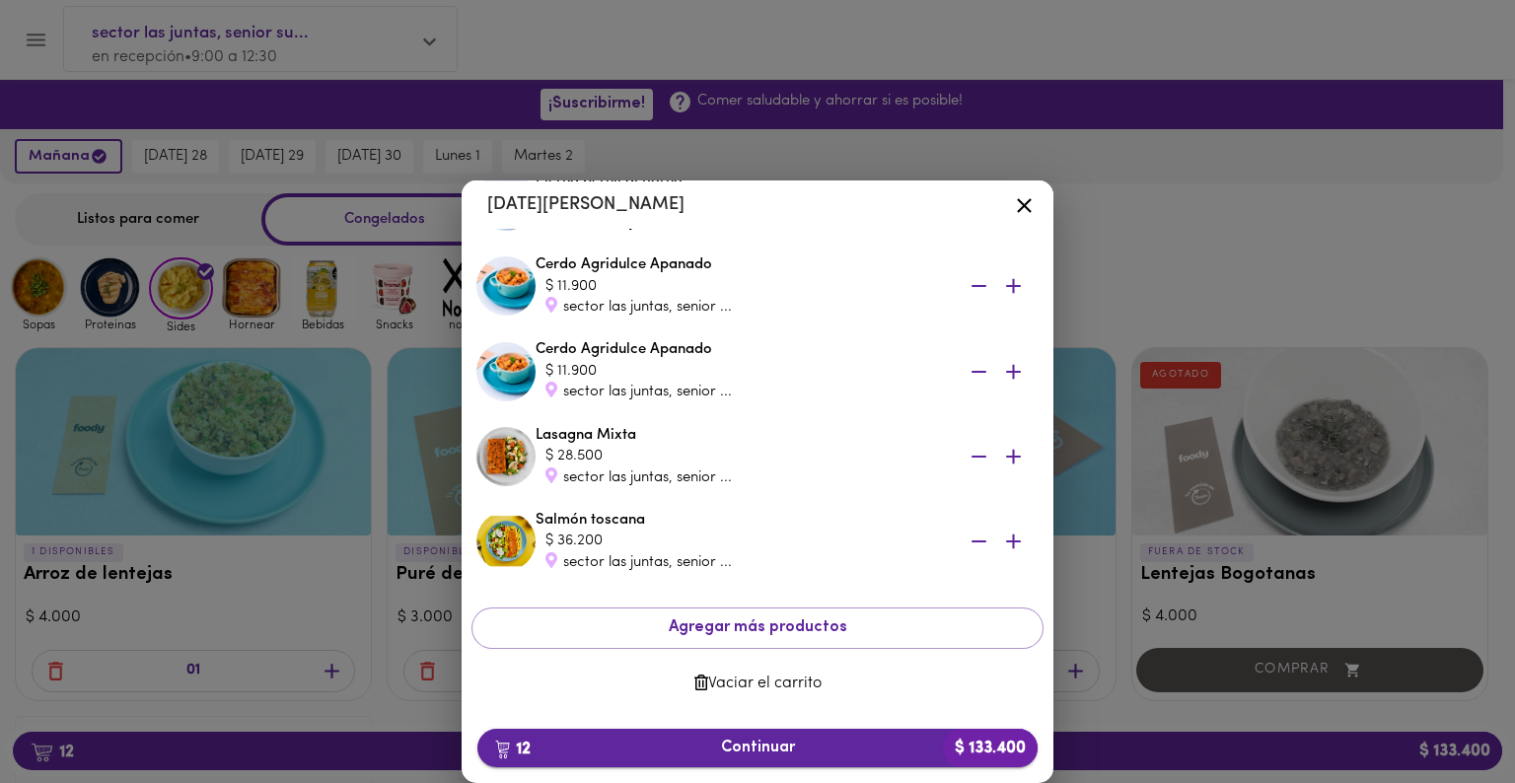
click at [769, 746] on span "12 Continuar $ 133.400" at bounding box center [757, 748] width 529 height 19
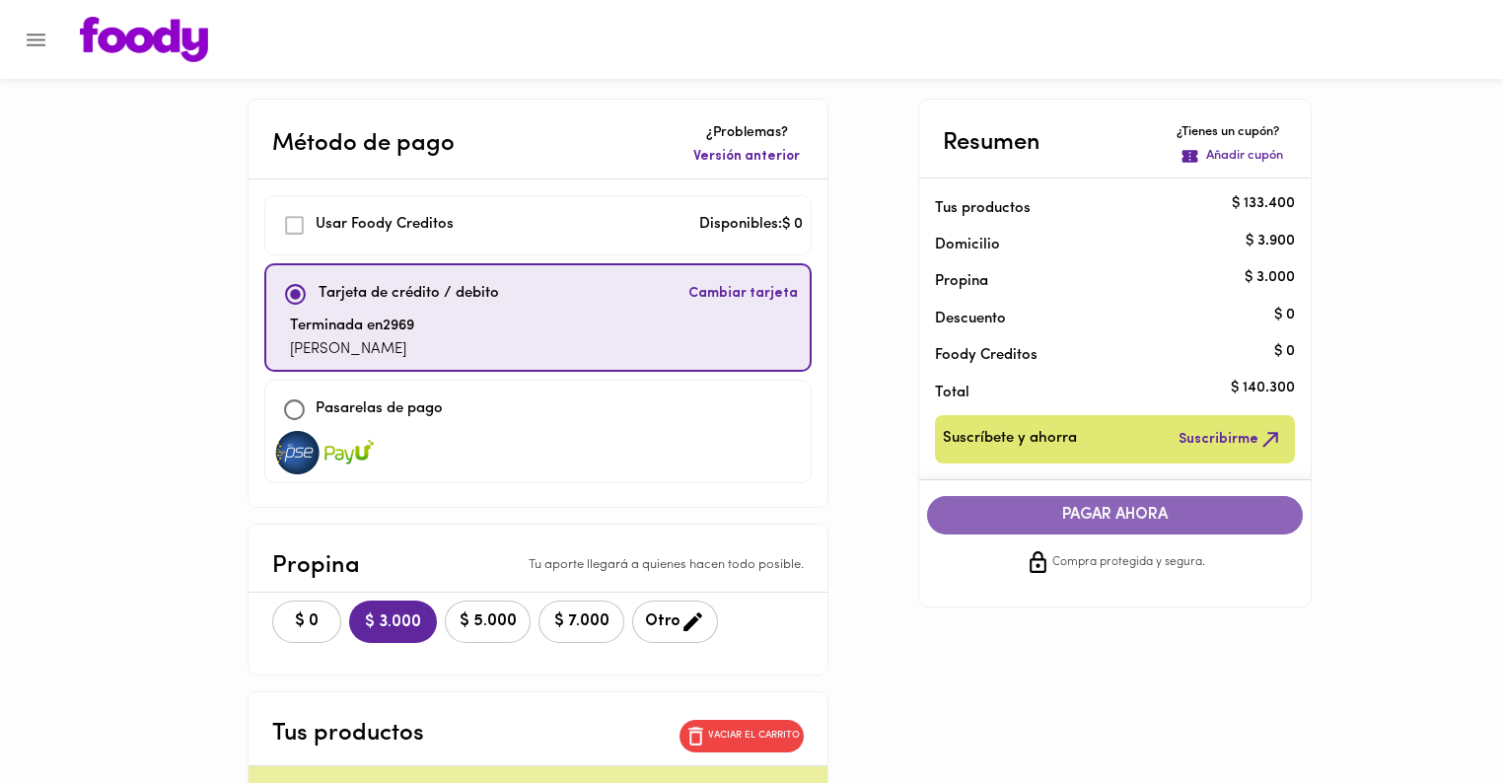
click at [1129, 513] on span "PAGAR AHORA" at bounding box center [1115, 515] width 337 height 19
